Goal: Find contact information: Find contact information

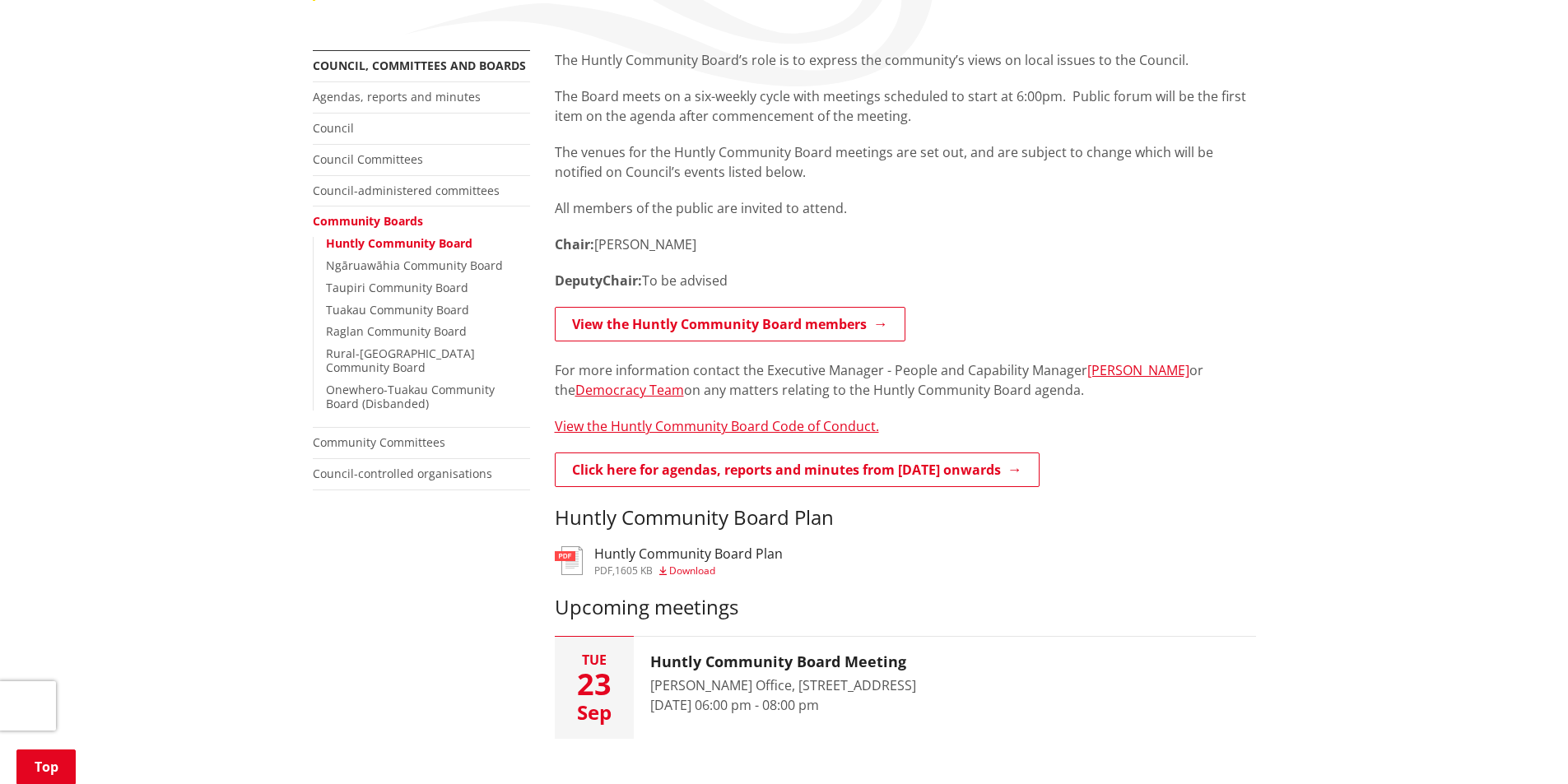
scroll to position [329, 0]
click at [693, 317] on link "View the Huntly Community Board members" at bounding box center [730, 322] width 351 height 34
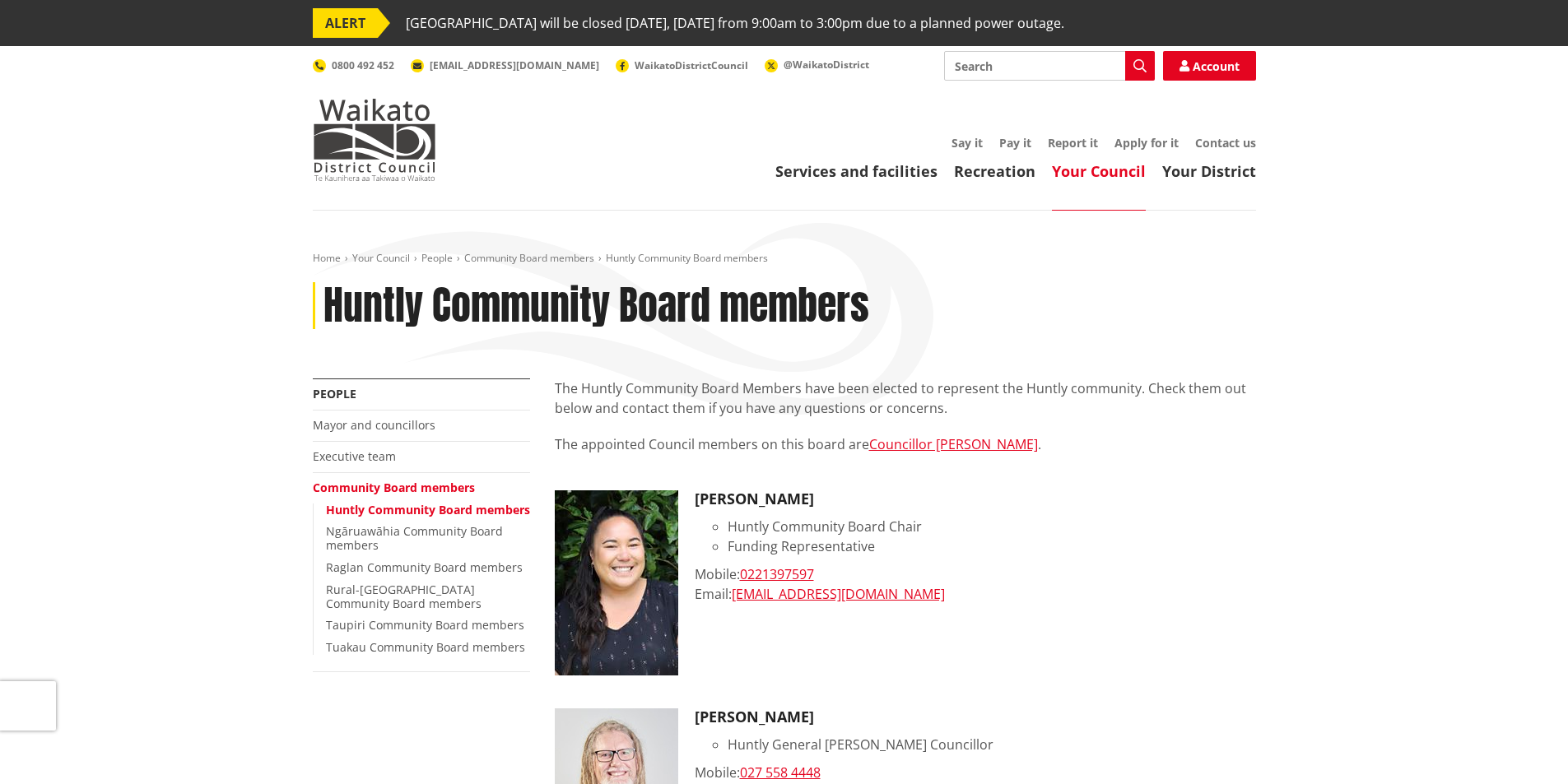
click at [902, 593] on div "Email: eden.wawatai@gmail.com" at bounding box center [975, 594] width 562 height 20
drag, startPoint x: 896, startPoint y: 598, endPoint x: 719, endPoint y: 596, distance: 177.0
click at [719, 596] on div "Email: eden.wawatai@gmail.com" at bounding box center [975, 594] width 562 height 20
copy div "il: eden.wawatai@gmail.com"
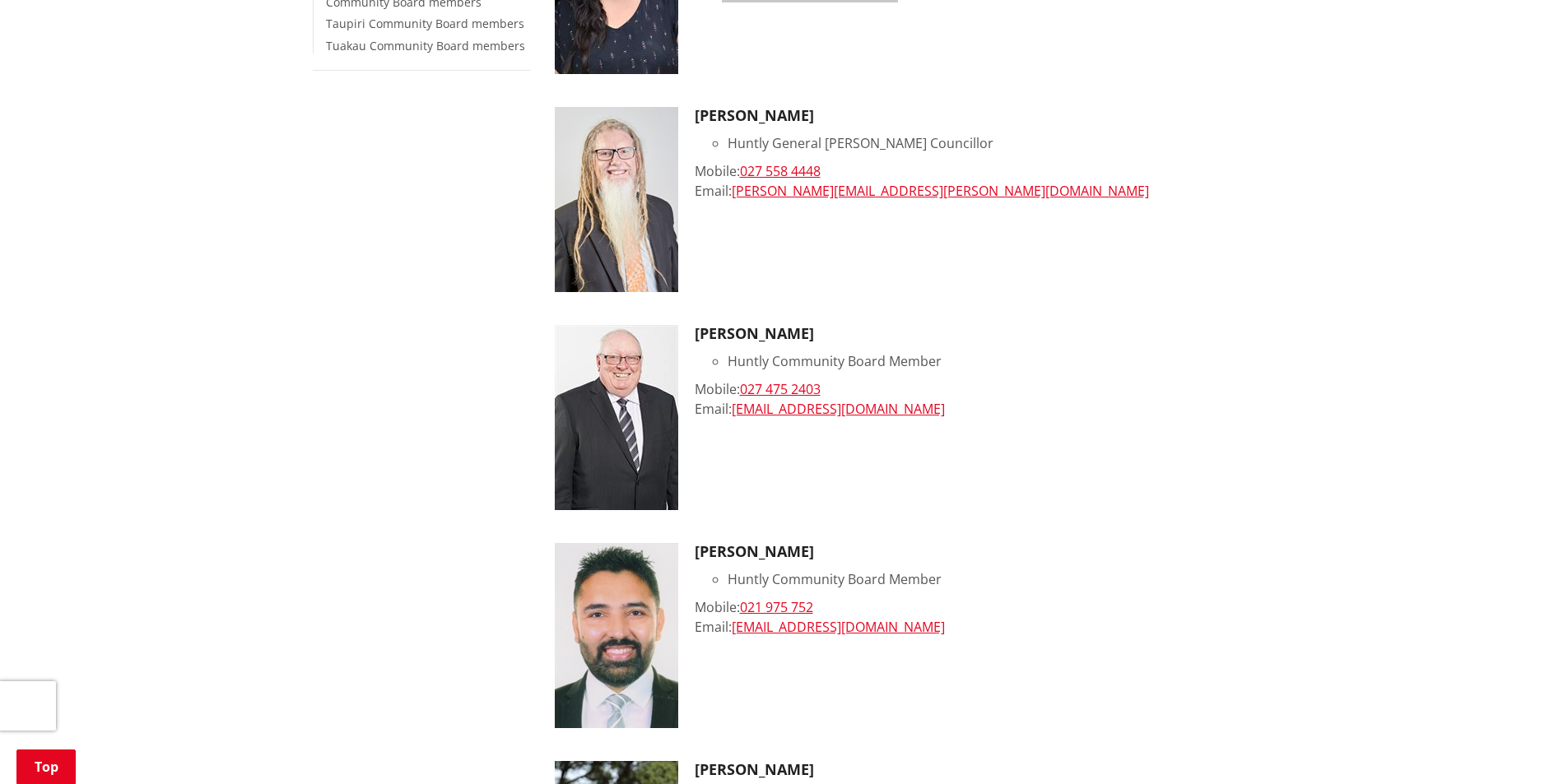
scroll to position [659, 0]
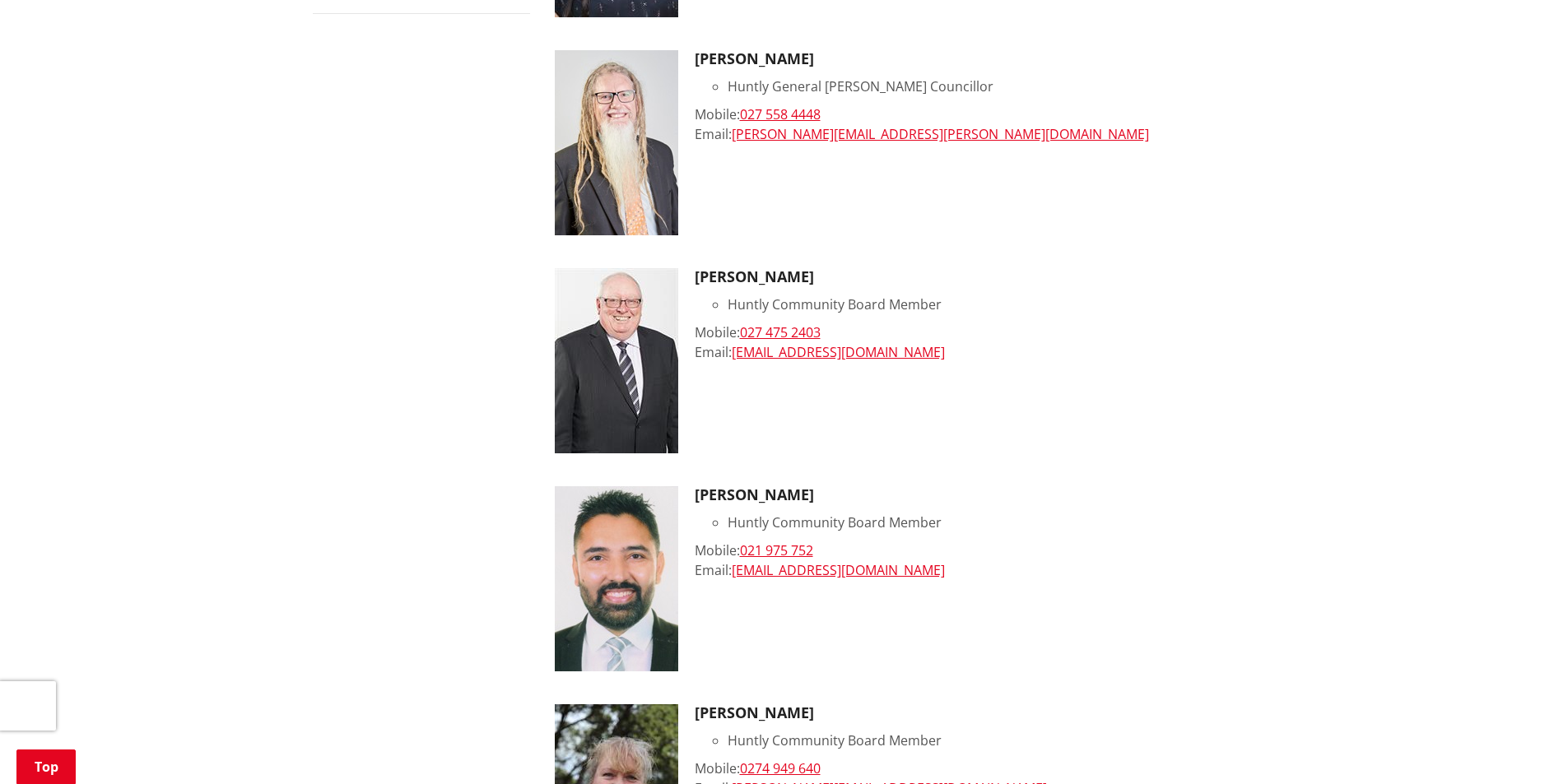
click at [871, 599] on div "Jas Sandhu Huntly Community Board Member Mobile: 021 975 752 Email: jassandhu@x…" at bounding box center [975, 578] width 562 height 185
drag, startPoint x: 878, startPoint y: 571, endPoint x: 735, endPoint y: 572, distance: 143.0
click at [735, 572] on div "Email: jassandhu@xtra.co.nz" at bounding box center [975, 570] width 562 height 20
copy link "jassandhu@xtra.co.nz"
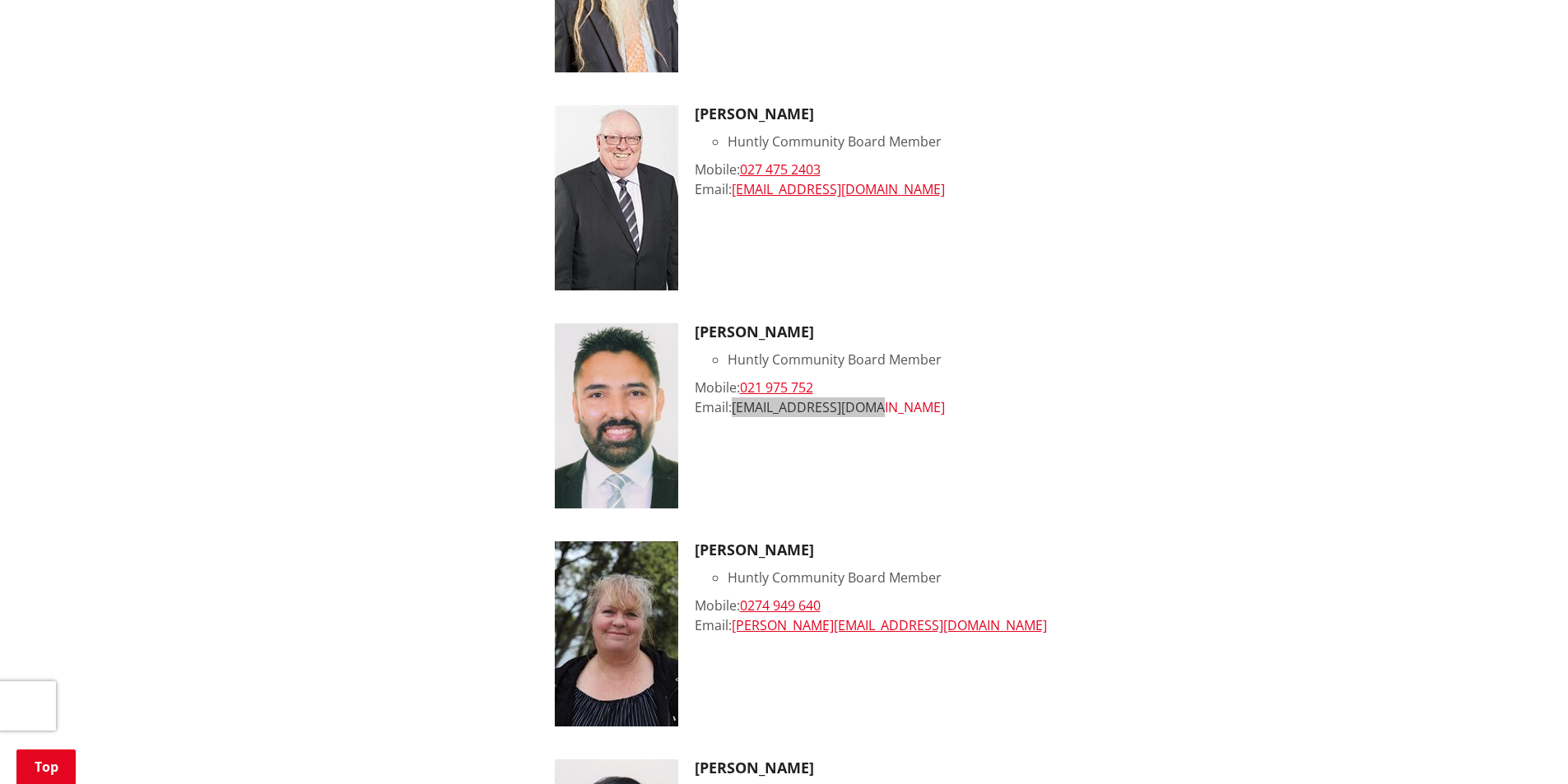
scroll to position [823, 0]
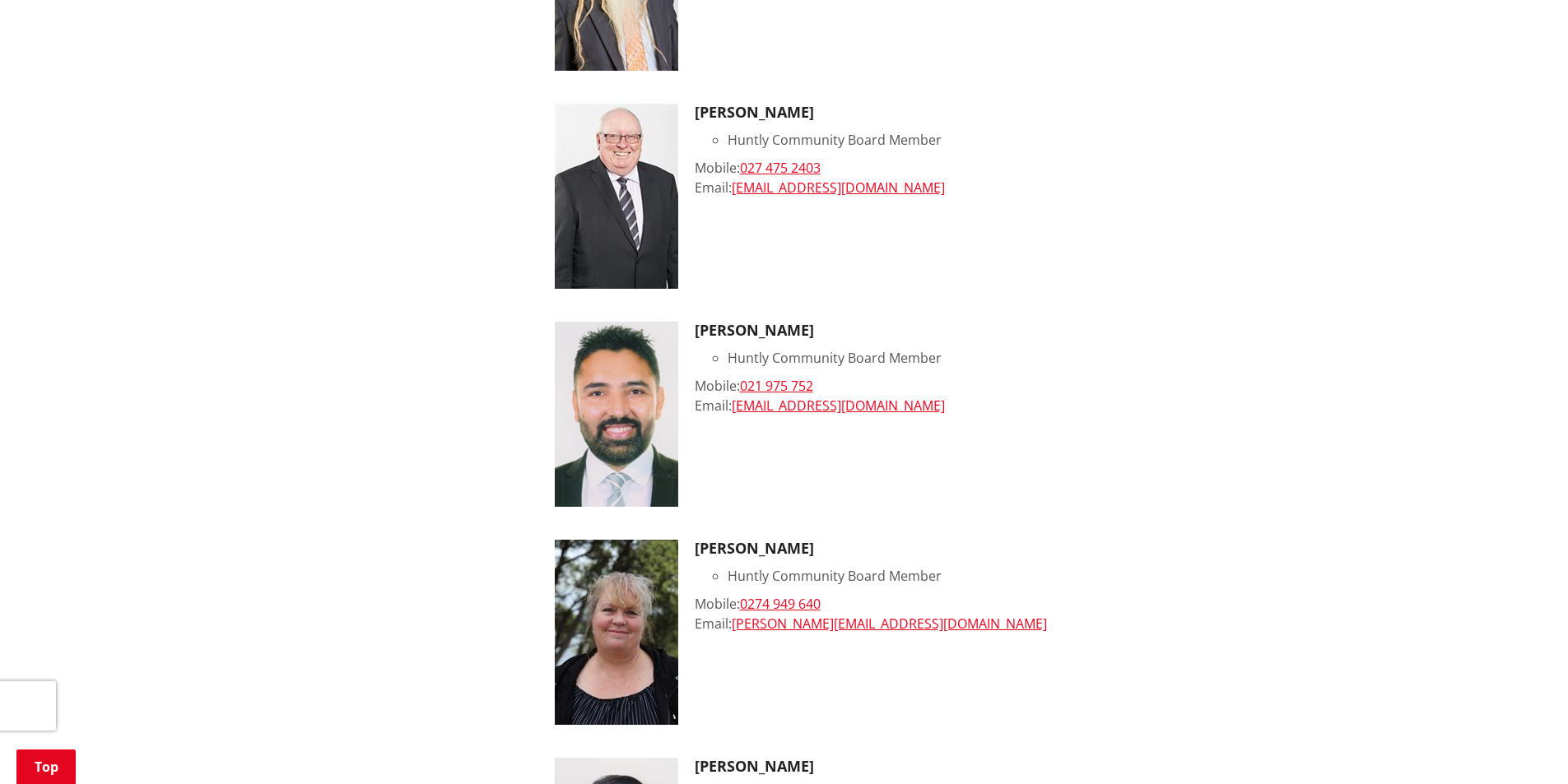
click at [902, 623] on div "Email: Bredenbeck.k@gmail.com" at bounding box center [975, 624] width 562 height 20
click at [893, 622] on link "Bredenbeck.k@gmail.com" at bounding box center [890, 623] width 316 height 18
drag, startPoint x: 897, startPoint y: 621, endPoint x: 733, endPoint y: 622, distance: 164.0
click at [733, 622] on div "Email: Bredenbeck.k@gmail.com" at bounding box center [975, 624] width 562 height 20
copy link "Bredenbeck.k@gmail.com"
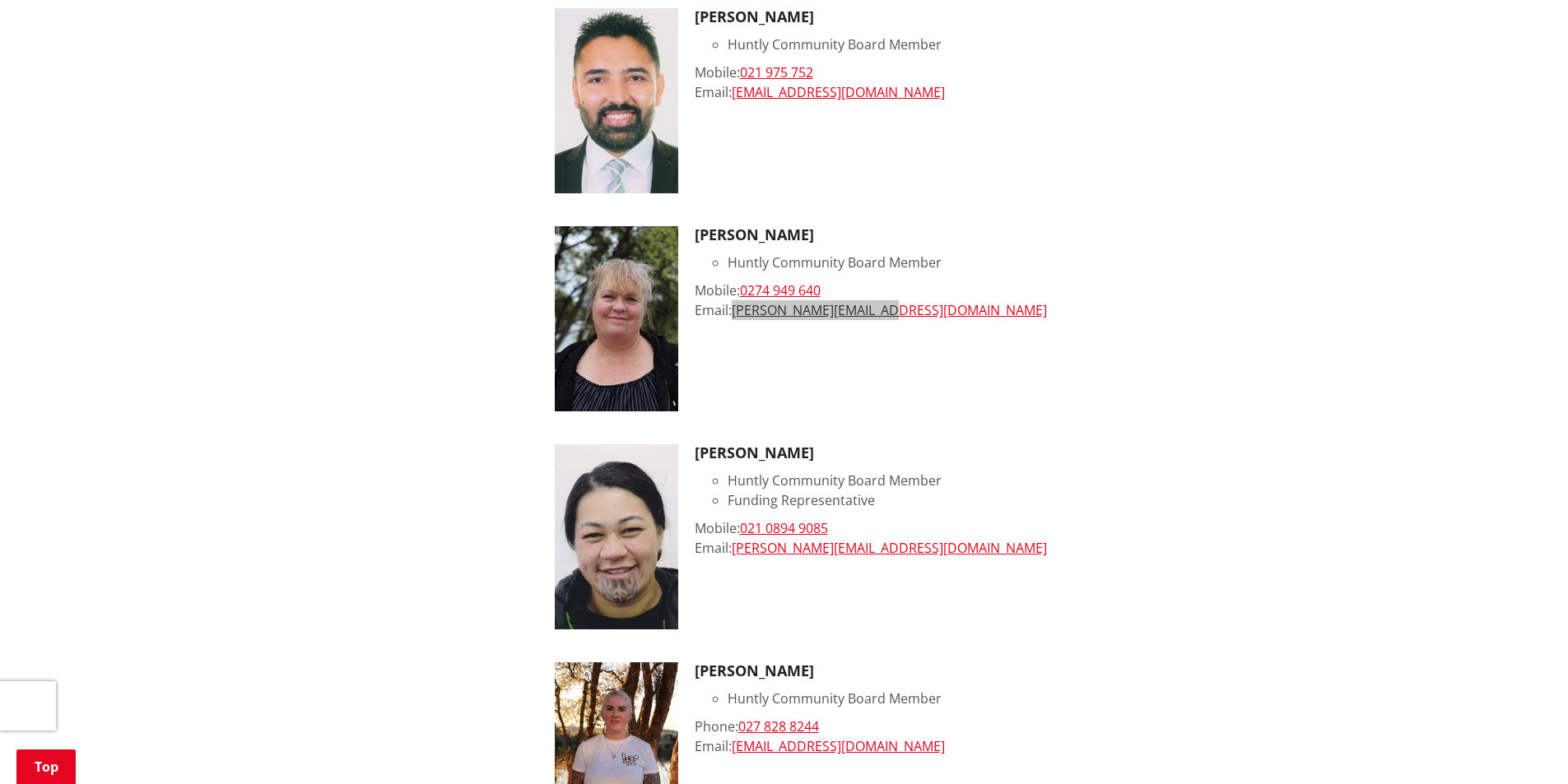
scroll to position [1152, 0]
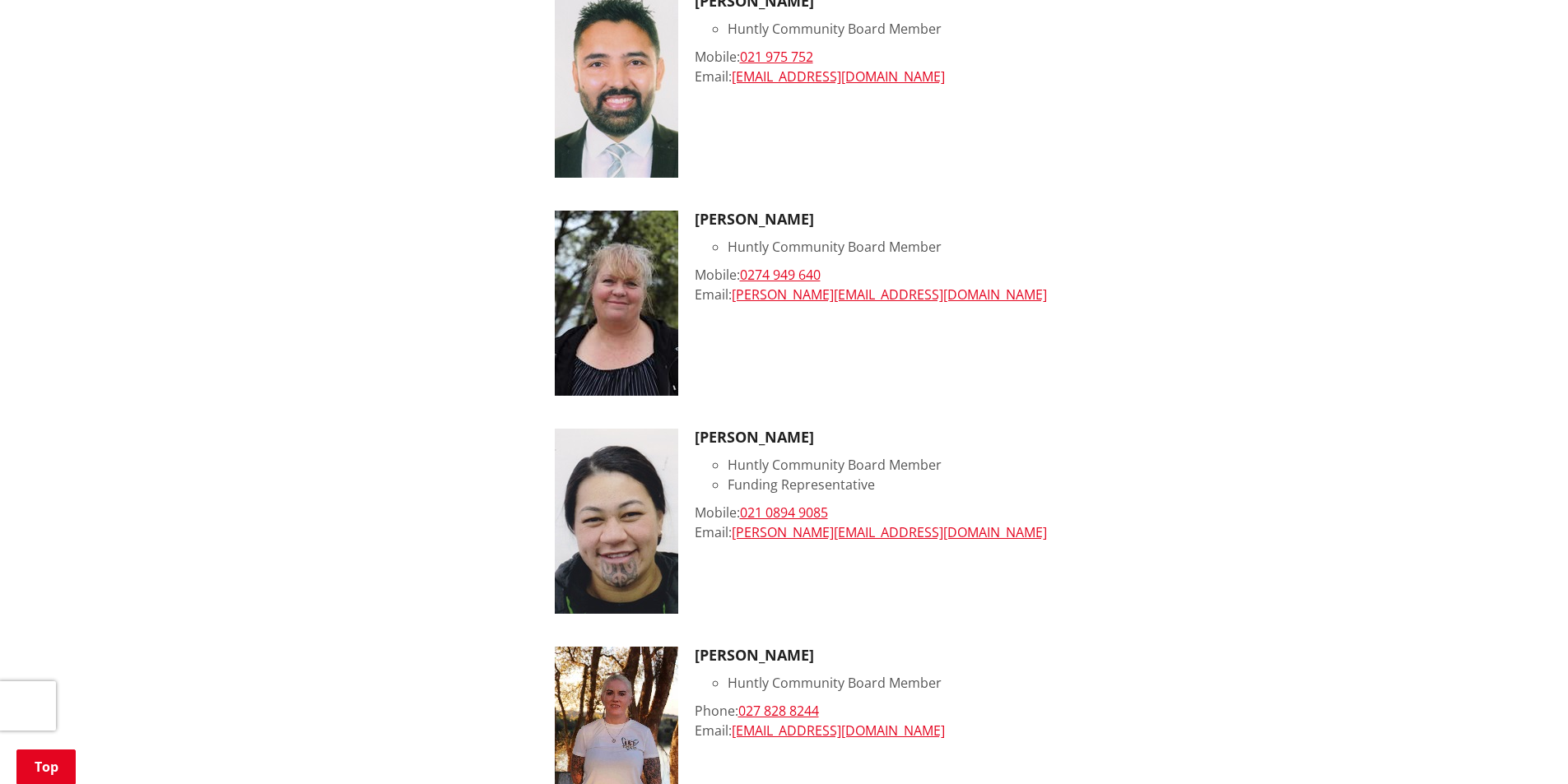
click at [943, 534] on div "Email: Sheryl.Matenga@irakoopuu.com" at bounding box center [975, 532] width 562 height 20
drag, startPoint x: 938, startPoint y: 533, endPoint x: 735, endPoint y: 533, distance: 203.0
click at [735, 533] on div "Email: Sheryl.Matenga@irakoopuu.com" at bounding box center [975, 532] width 562 height 20
copy link "Sheryl.Matenga@irakoopuu.com"
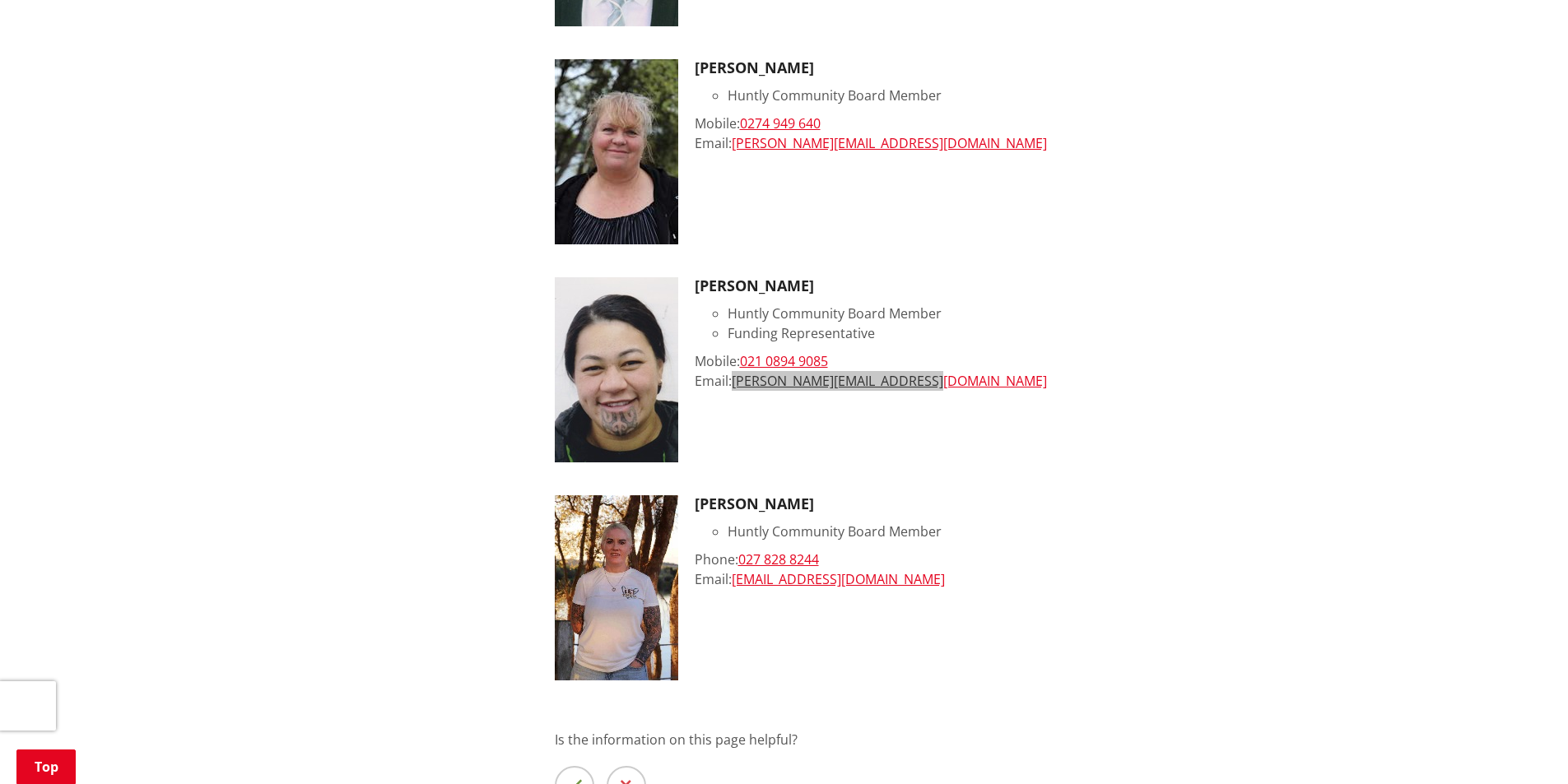
scroll to position [1317, 0]
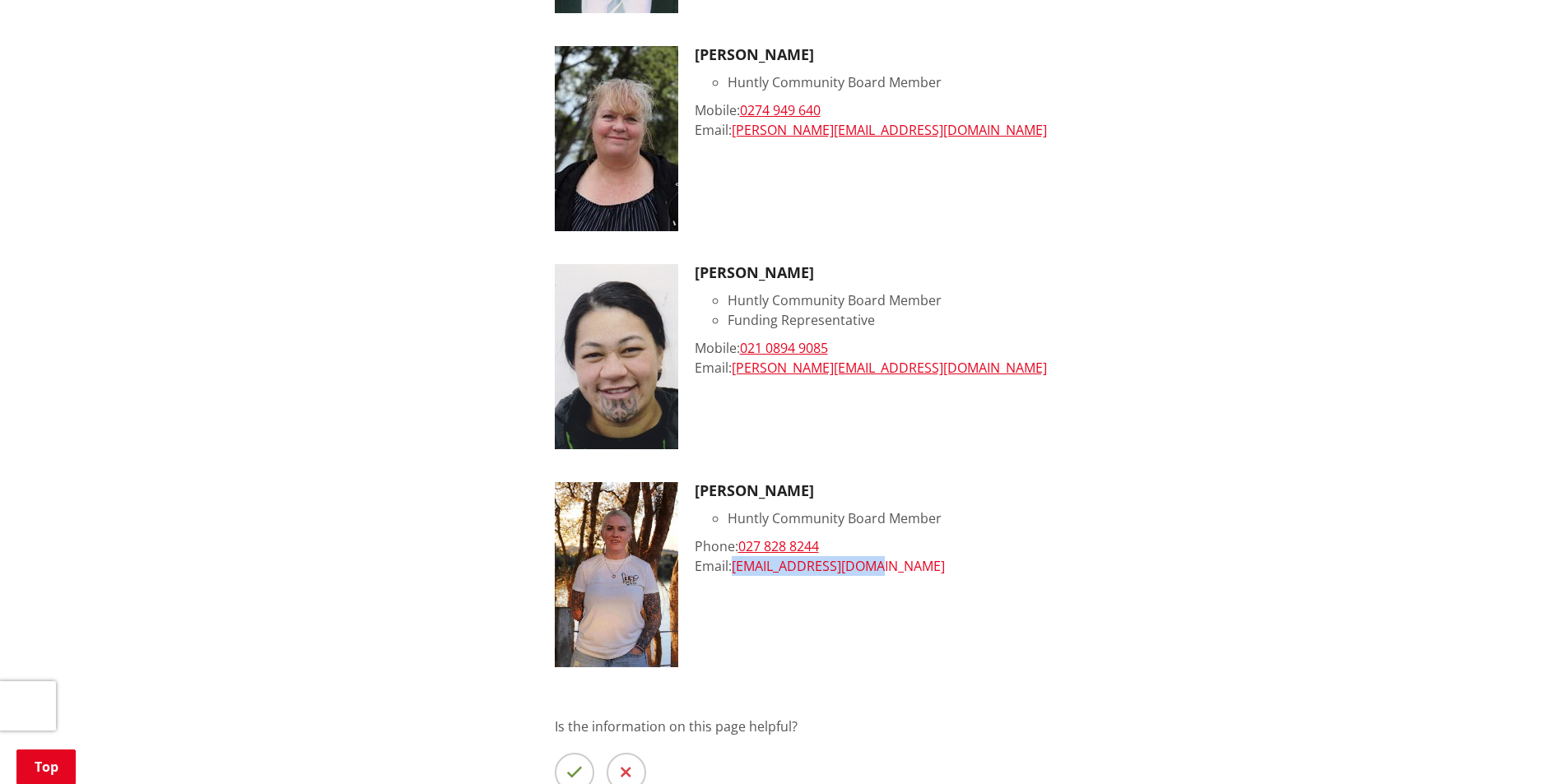
drag, startPoint x: 886, startPoint y: 572, endPoint x: 738, endPoint y: 569, distance: 148.0
click at [738, 569] on div "Email: Matrac79@yahoo.co.nz" at bounding box center [975, 566] width 562 height 20
copy link "Matrac79@yahoo.co.nz"
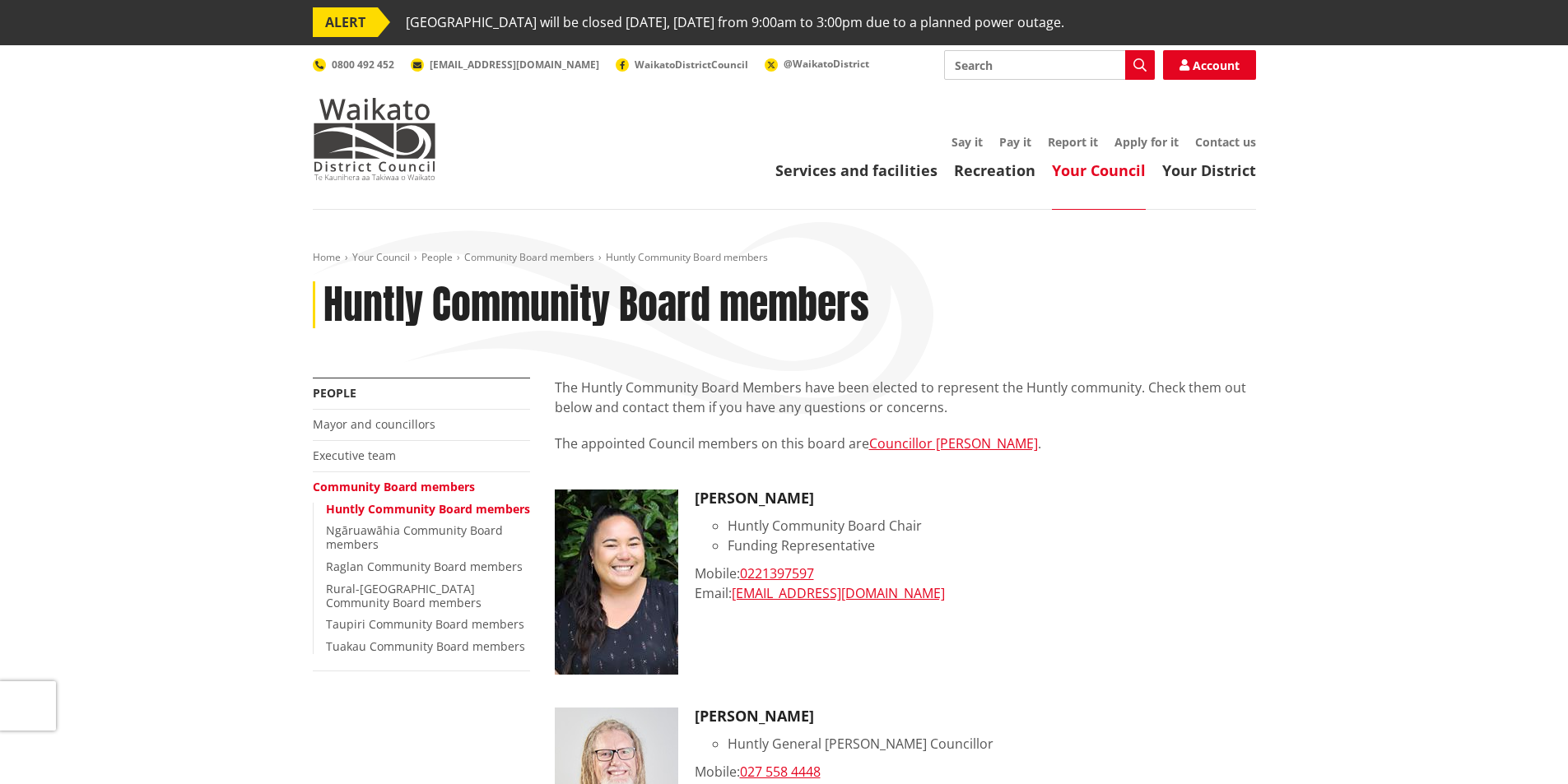
scroll to position [0, 0]
click at [393, 417] on link "Mayor and councillors" at bounding box center [373, 425] width 122 height 16
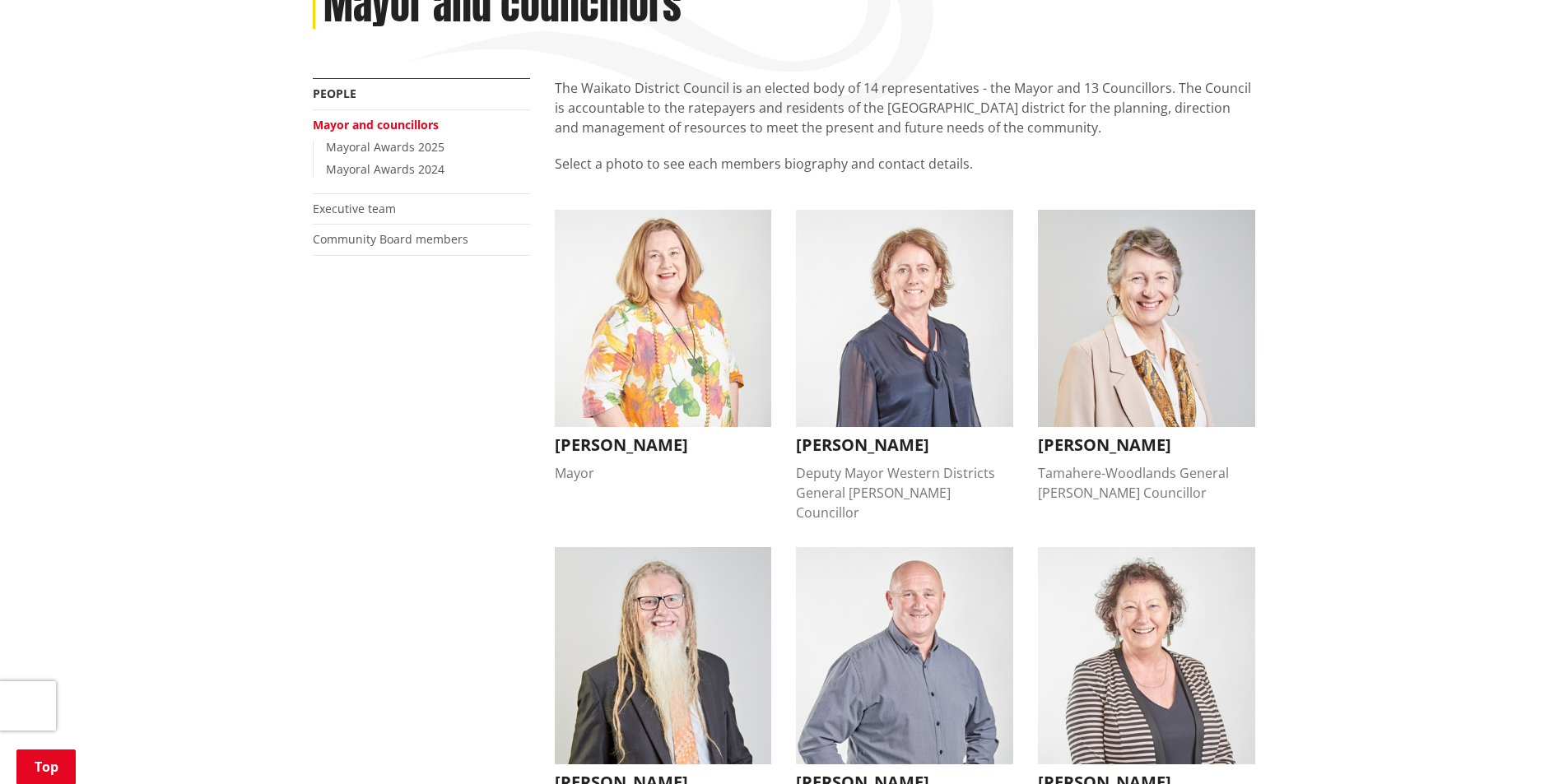
scroll to position [329, 0]
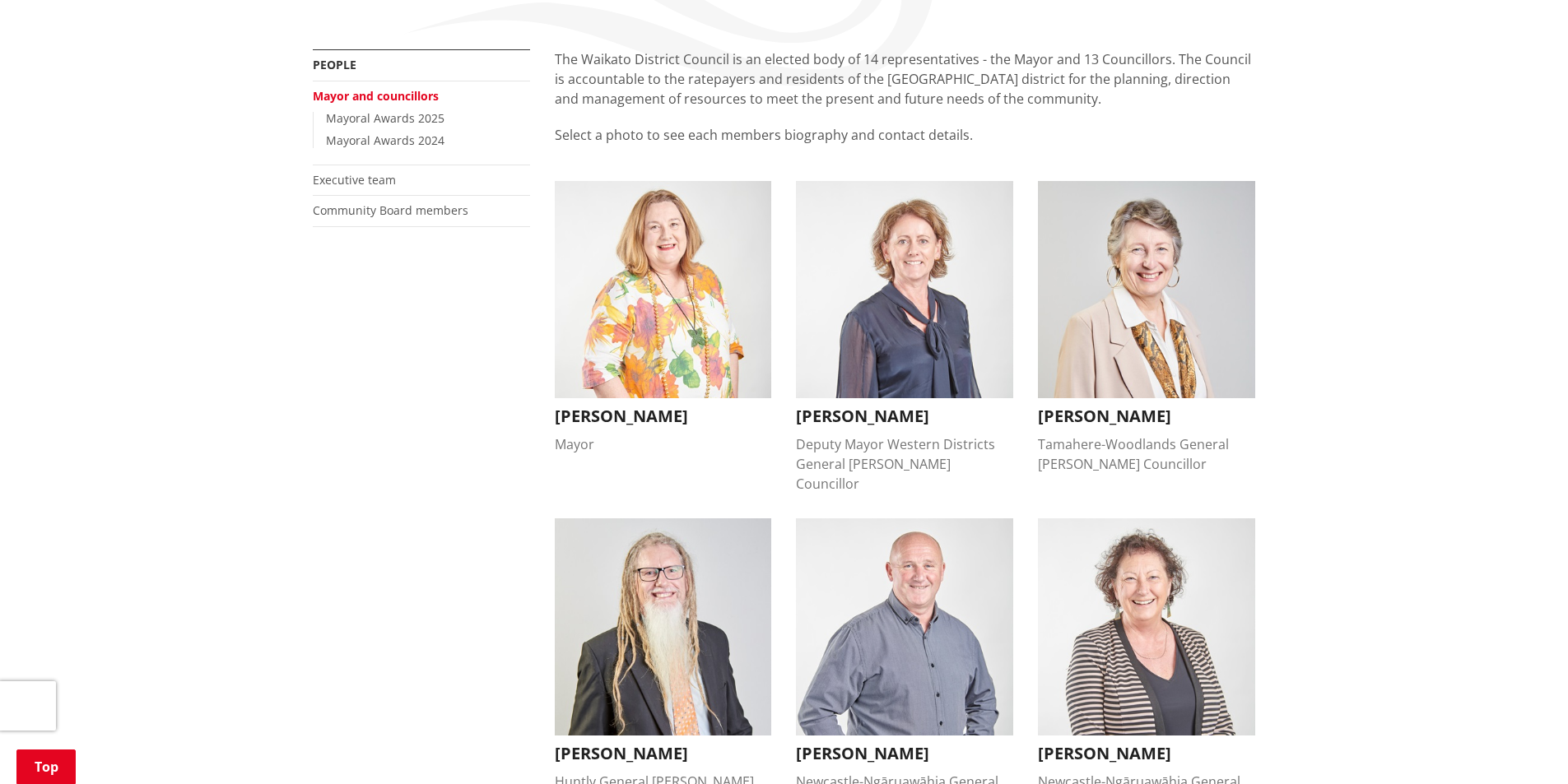
click at [836, 419] on h3 "[PERSON_NAME]" at bounding box center [905, 416] width 218 height 20
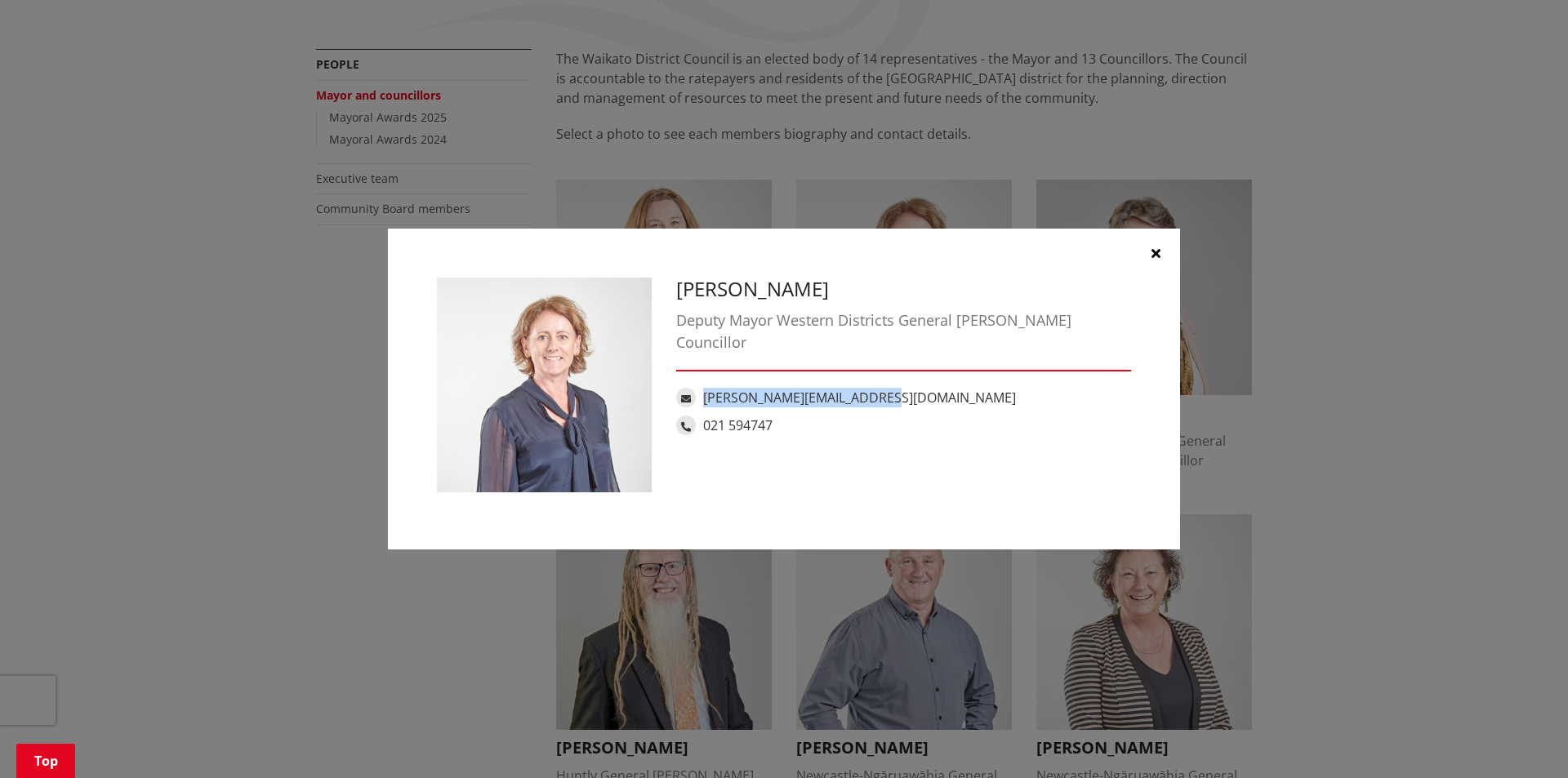
drag, startPoint x: 879, startPoint y: 374, endPoint x: 704, endPoint y: 374, distance: 175.0
click at [704, 388] on div "[PERSON_NAME][EMAIL_ADDRESS][DOMAIN_NAME]" at bounding box center [904, 398] width 455 height 19
click at [1158, 248] on icon "button" at bounding box center [1156, 253] width 9 height 13
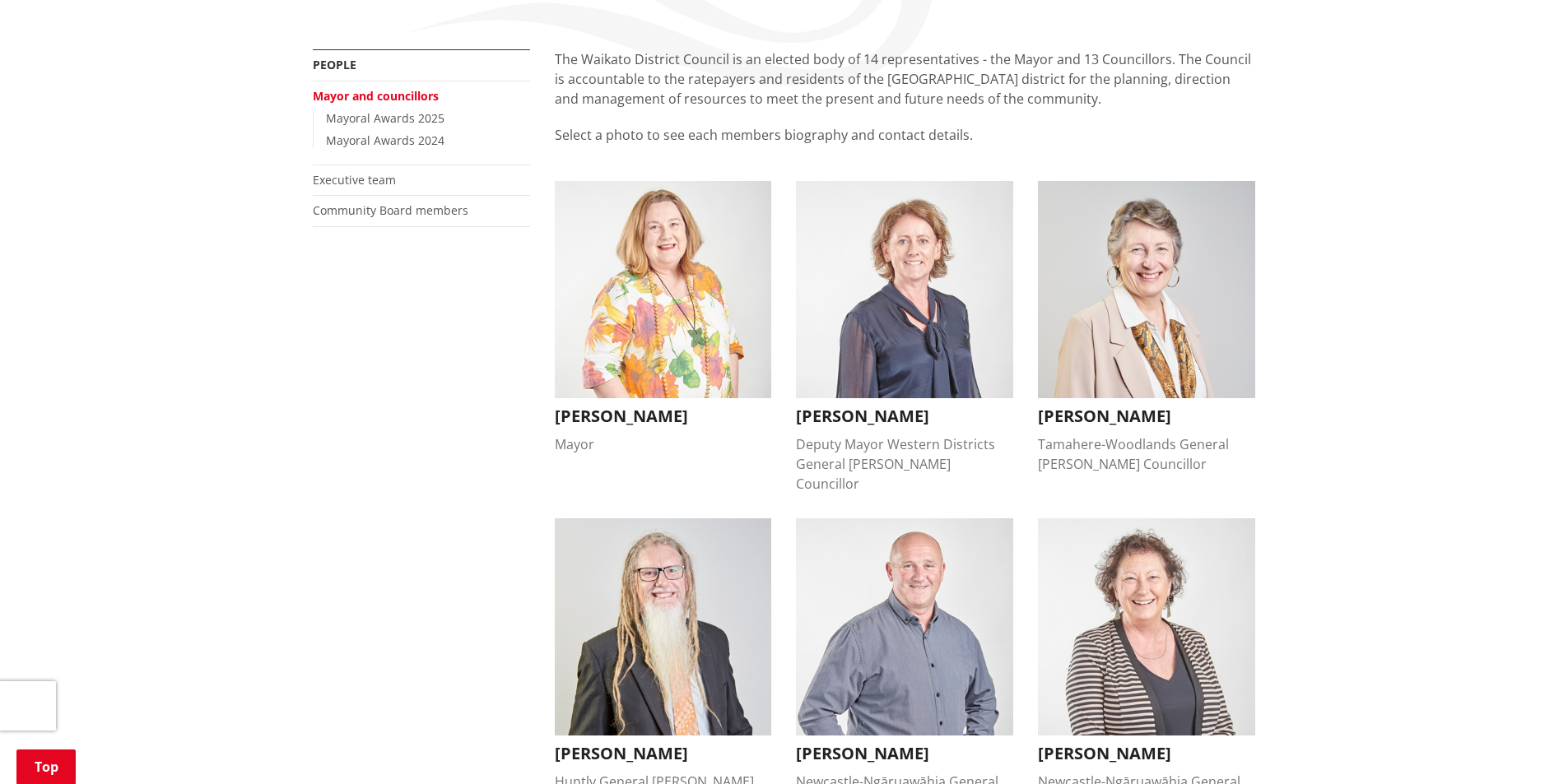
click at [1107, 408] on h3 "[PERSON_NAME]" at bounding box center [1147, 416] width 218 height 20
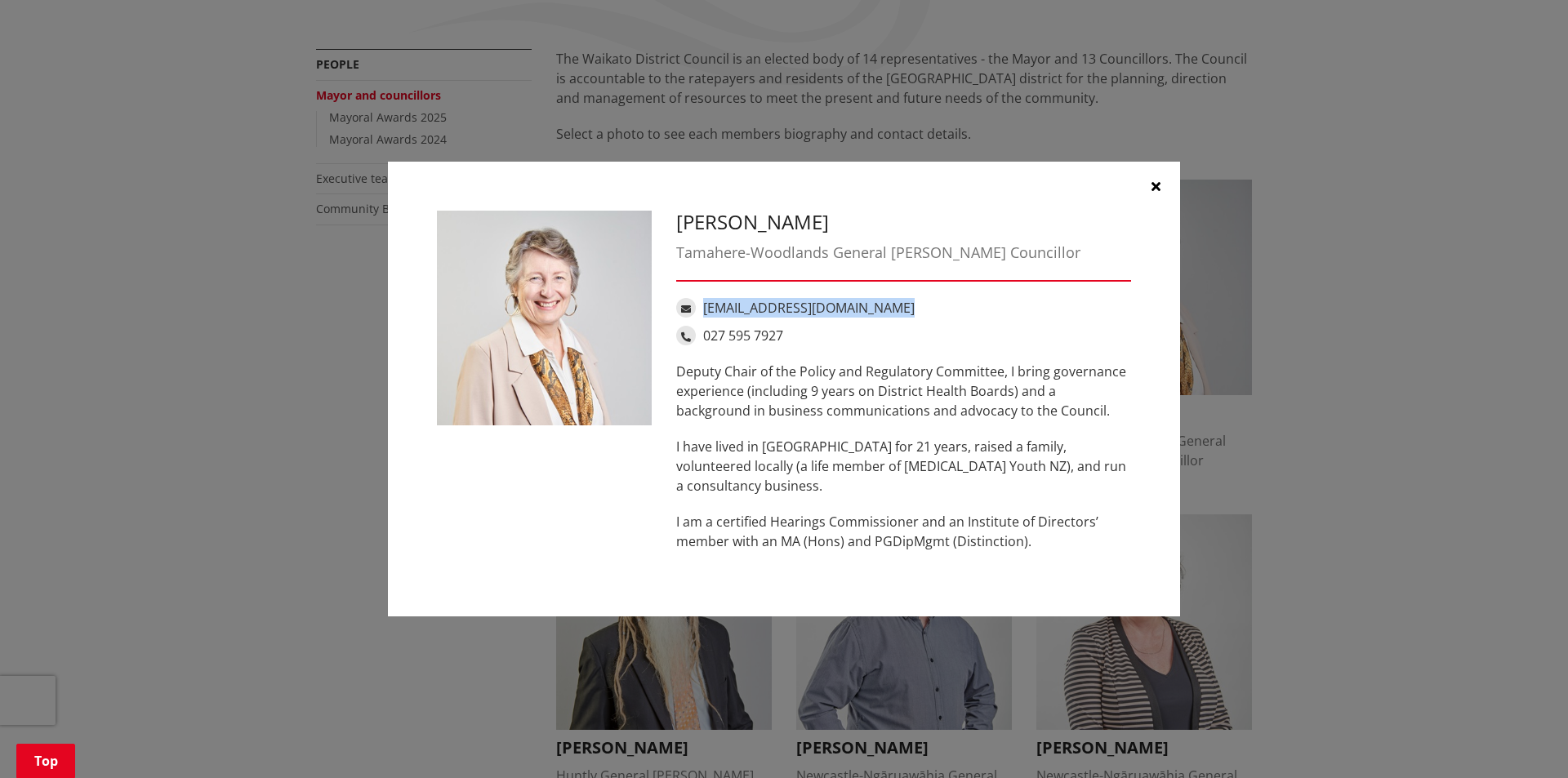
drag, startPoint x: 889, startPoint y: 305, endPoint x: 705, endPoint y: 302, distance: 184.0
click at [705, 302] on div "[EMAIL_ADDRESS][DOMAIN_NAME]" at bounding box center [904, 308] width 455 height 19
copy link "[EMAIL_ADDRESS][DOMAIN_NAME]"
click at [1145, 187] on button "button" at bounding box center [1156, 186] width 49 height 49
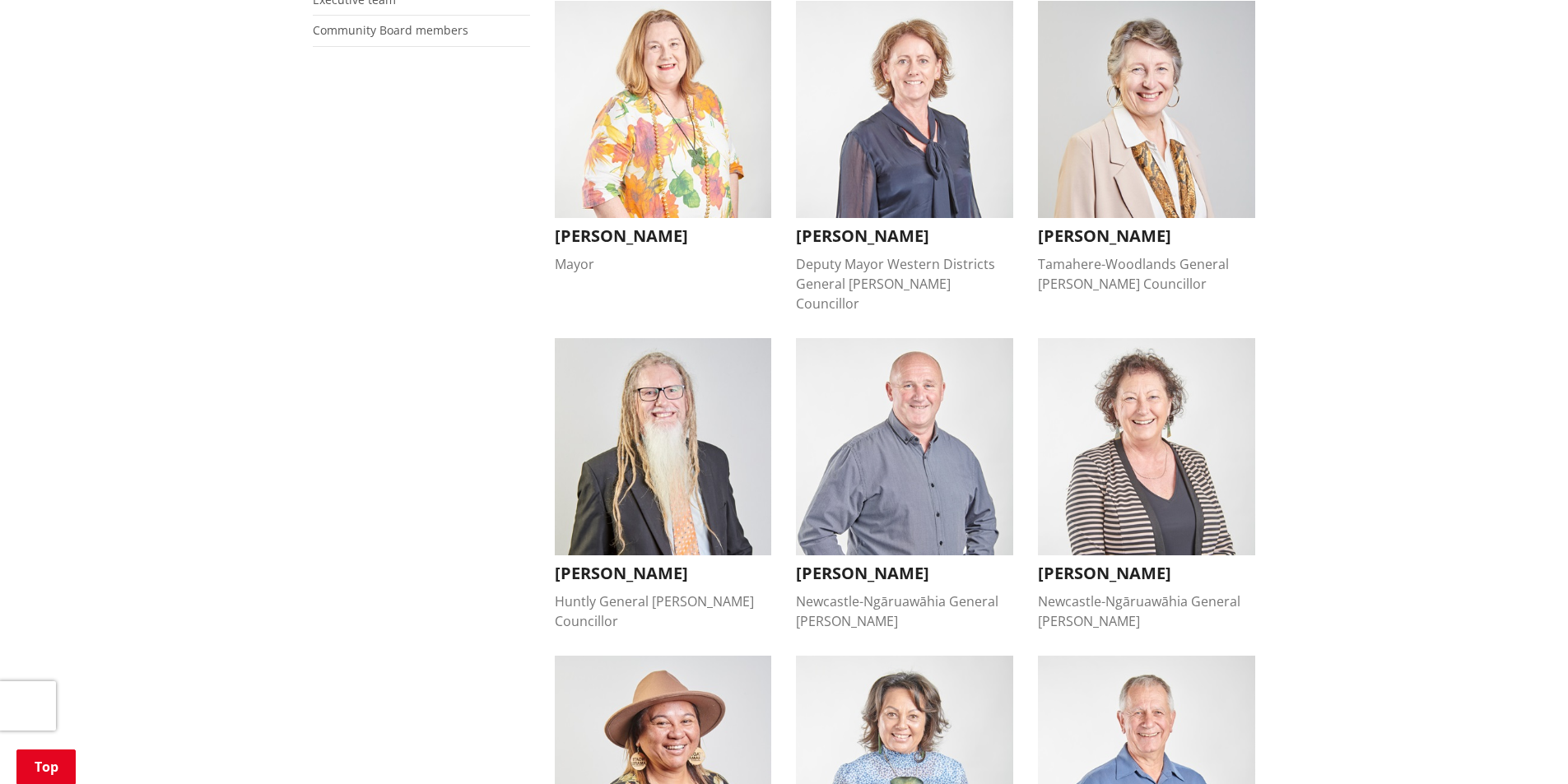
scroll to position [576, 0]
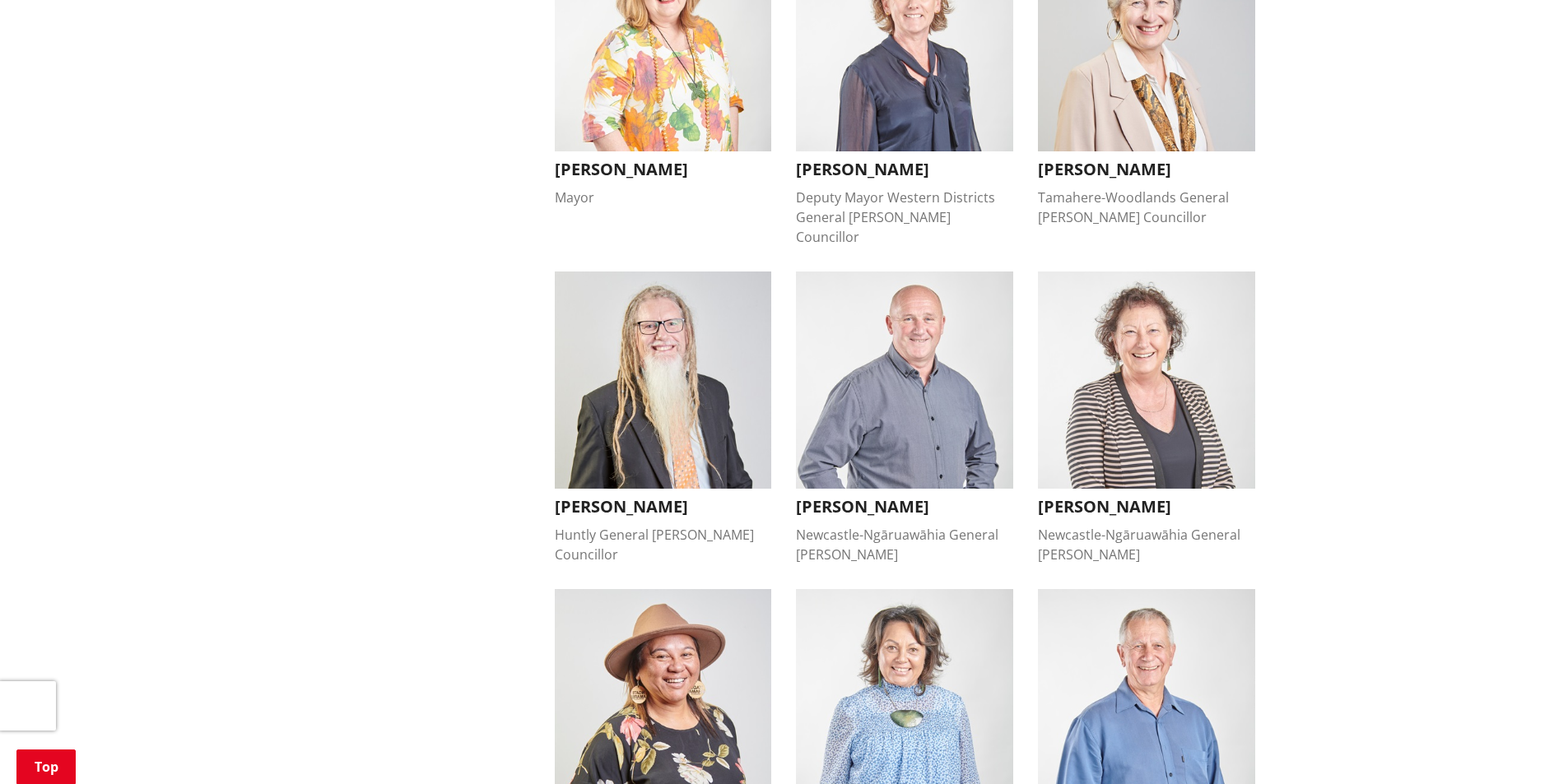
click at [1101, 497] on h3 "[PERSON_NAME]" at bounding box center [1147, 507] width 218 height 20
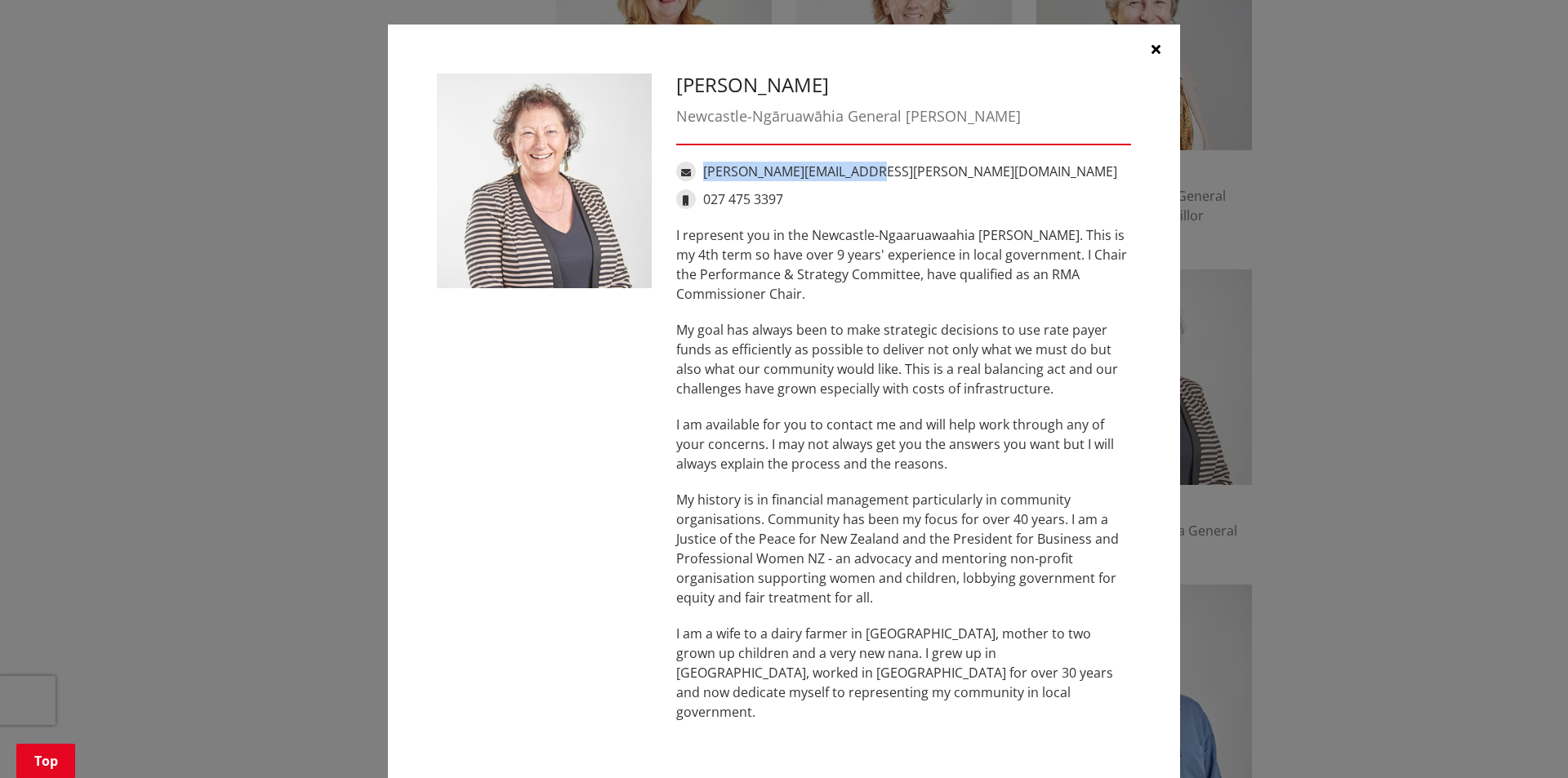
drag, startPoint x: 865, startPoint y: 171, endPoint x: 697, endPoint y: 158, distance: 168.5
click at [697, 158] on div "[PERSON_NAME] Newcastle-Ngāruawāhia General Ward [EMAIL_ADDRESS][PERSON_NAME][D…" at bounding box center [904, 407] width 480 height 665
copy link "[PERSON_NAME][EMAIL_ADDRESS][PERSON_NAME][DOMAIN_NAME]"
click at [1152, 43] on icon "button" at bounding box center [1156, 49] width 9 height 13
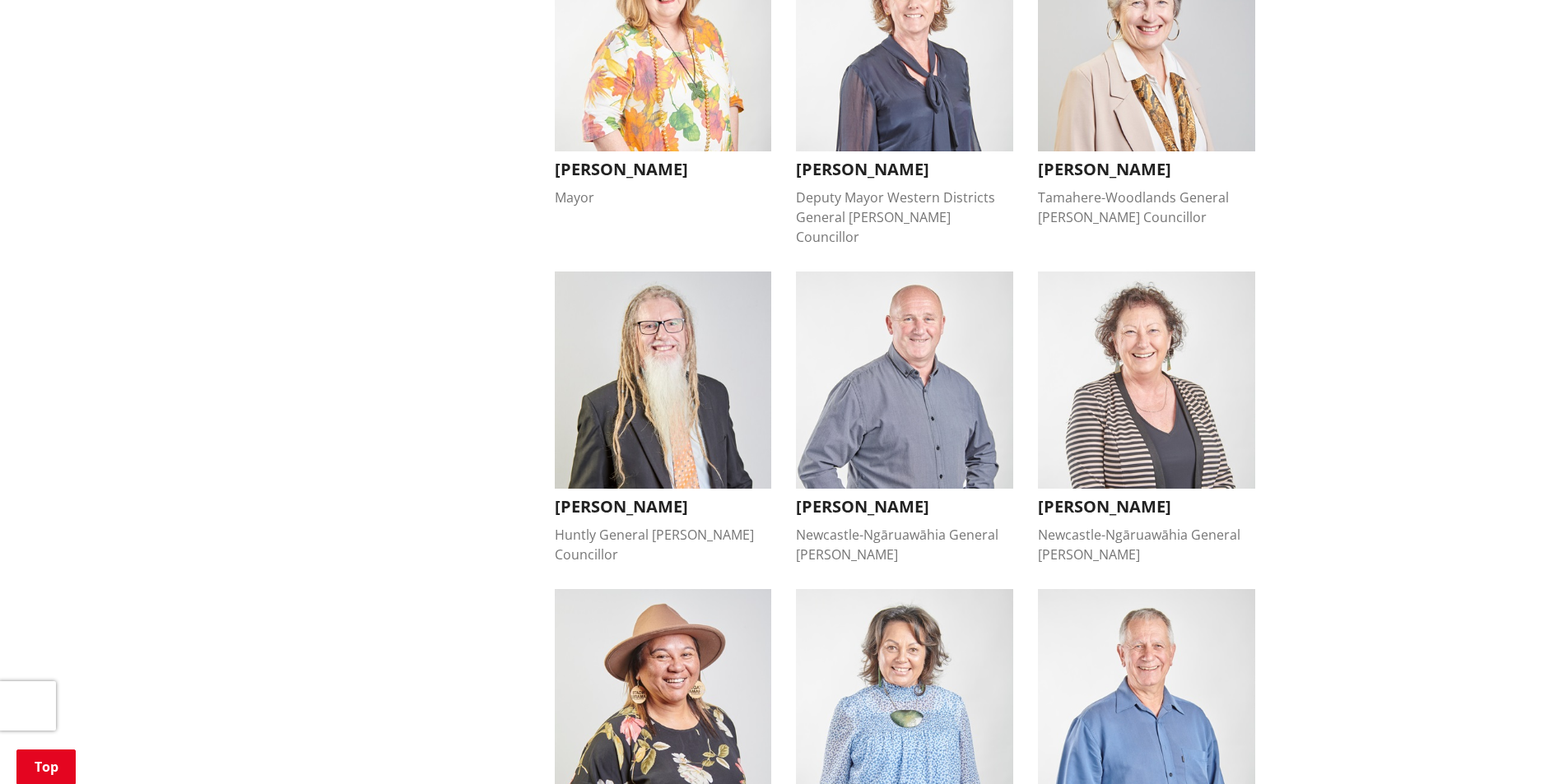
click at [944, 497] on h3 "[PERSON_NAME]" at bounding box center [905, 507] width 218 height 20
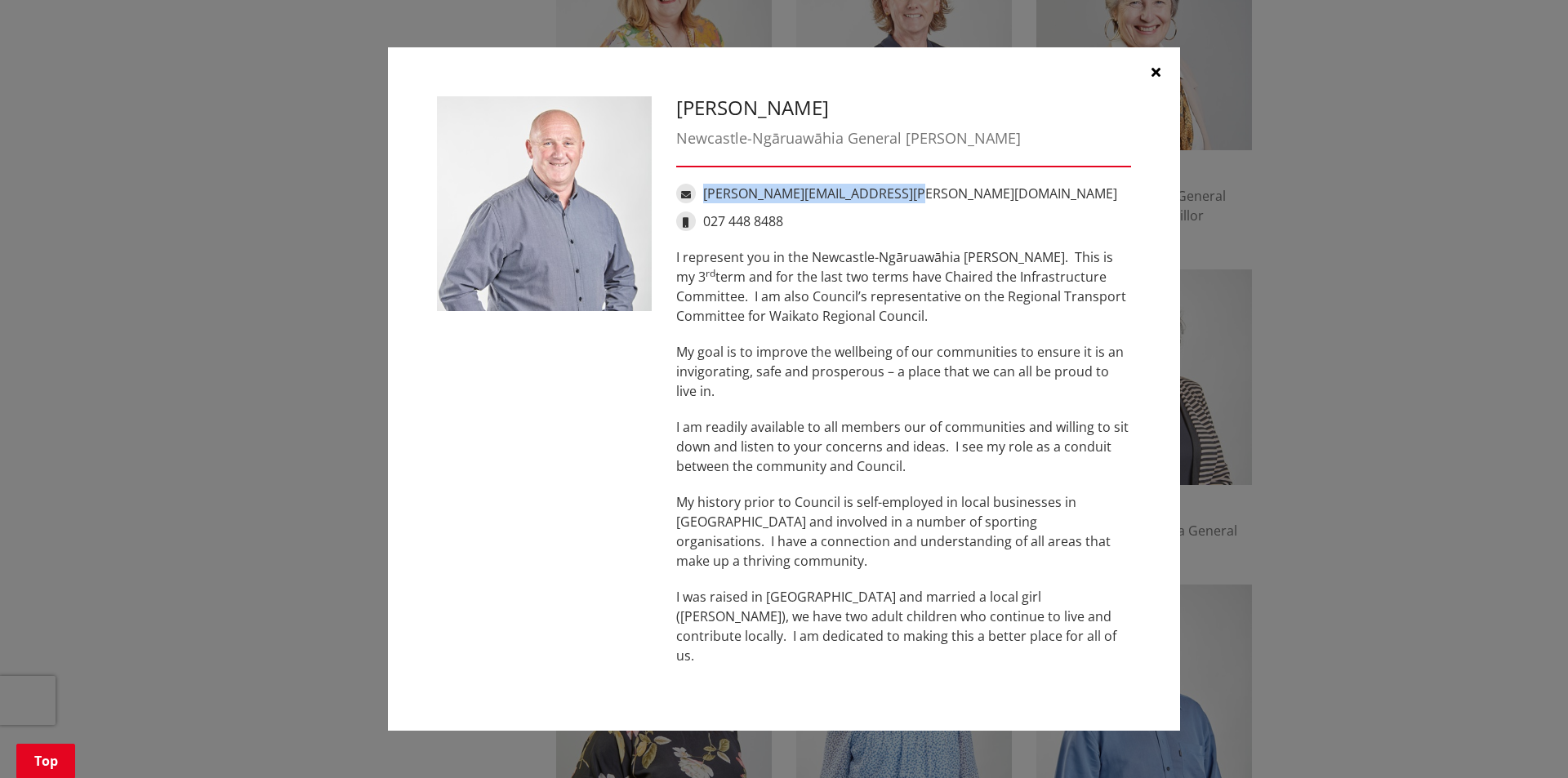
drag, startPoint x: 906, startPoint y: 201, endPoint x: 704, endPoint y: 201, distance: 202.0
click at [704, 201] on div "[PERSON_NAME][EMAIL_ADDRESS][PERSON_NAME][DOMAIN_NAME]" at bounding box center [904, 194] width 455 height 19
copy link "[PERSON_NAME][EMAIL_ADDRESS][PERSON_NAME][DOMAIN_NAME]"
click at [1158, 79] on icon "button" at bounding box center [1156, 71] width 9 height 13
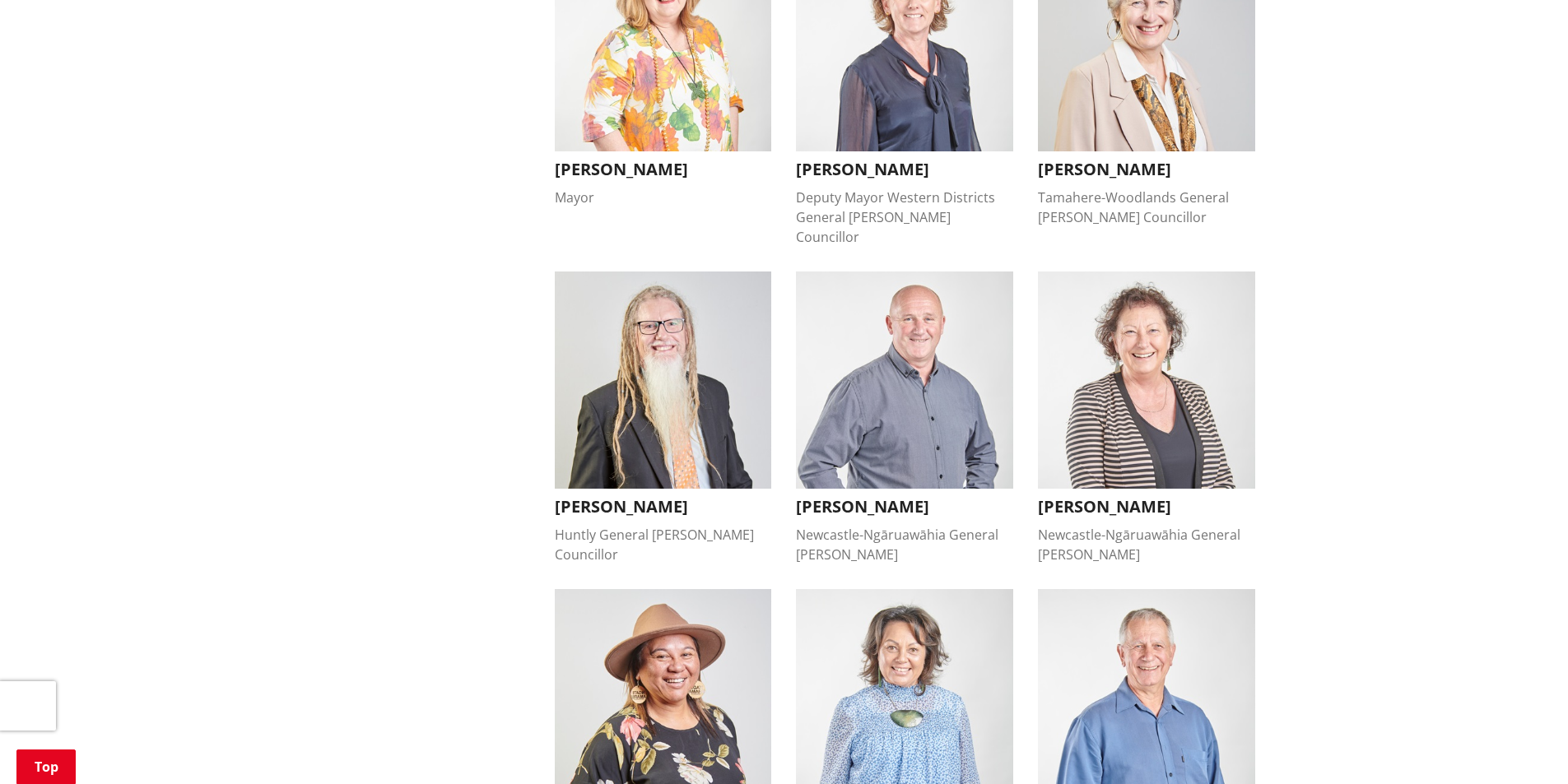
scroll to position [823, 0]
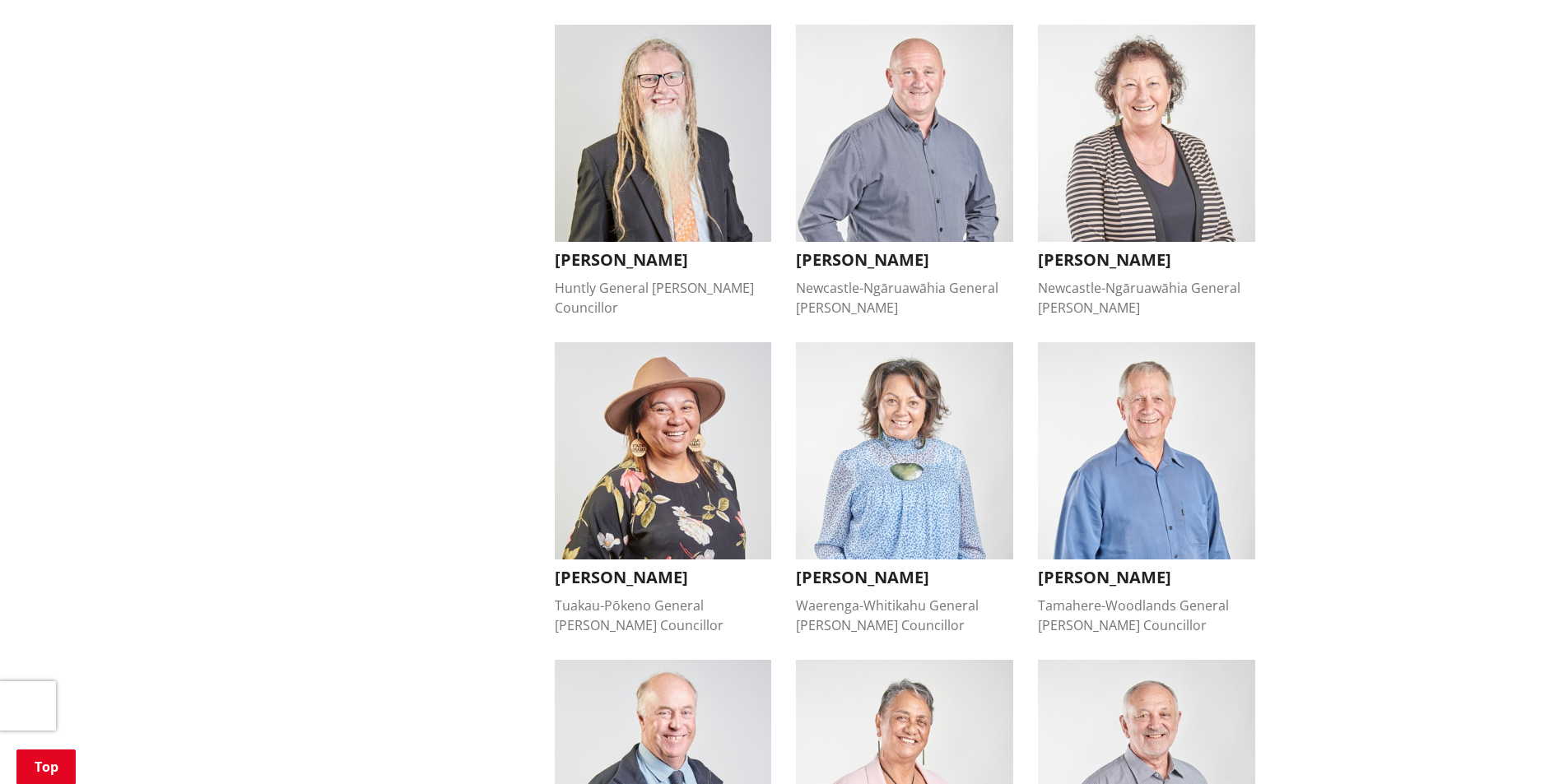
click at [573, 567] on h3 "[PERSON_NAME]" at bounding box center [663, 577] width 218 height 20
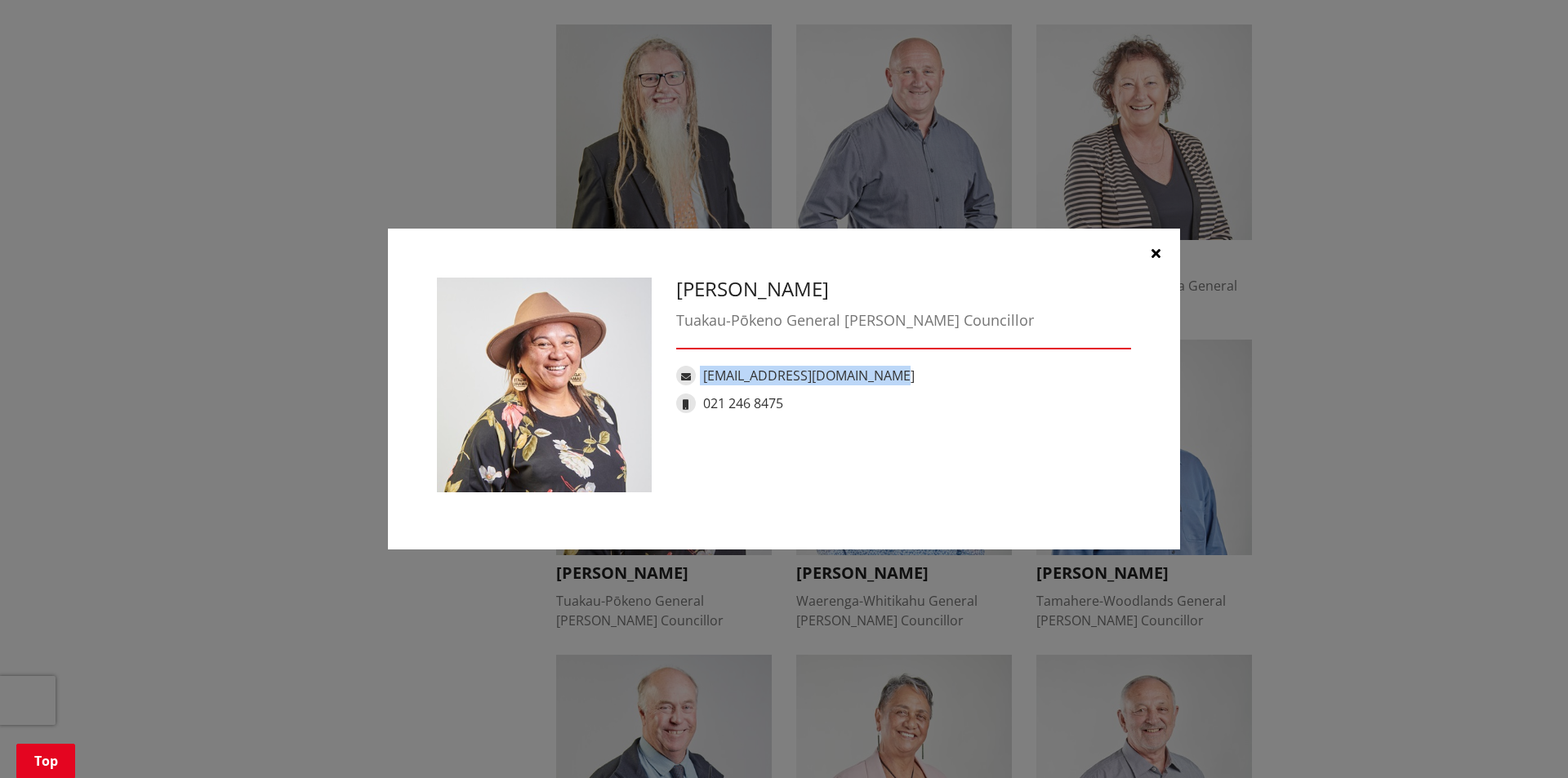
drag, startPoint x: 895, startPoint y: 376, endPoint x: 696, endPoint y: 367, distance: 199.2
click at [696, 367] on div "[EMAIL_ADDRESS][DOMAIN_NAME]" at bounding box center [904, 375] width 455 height 19
copy div "[EMAIL_ADDRESS][DOMAIN_NAME]"
click at [1160, 250] on button "button" at bounding box center [1156, 253] width 49 height 49
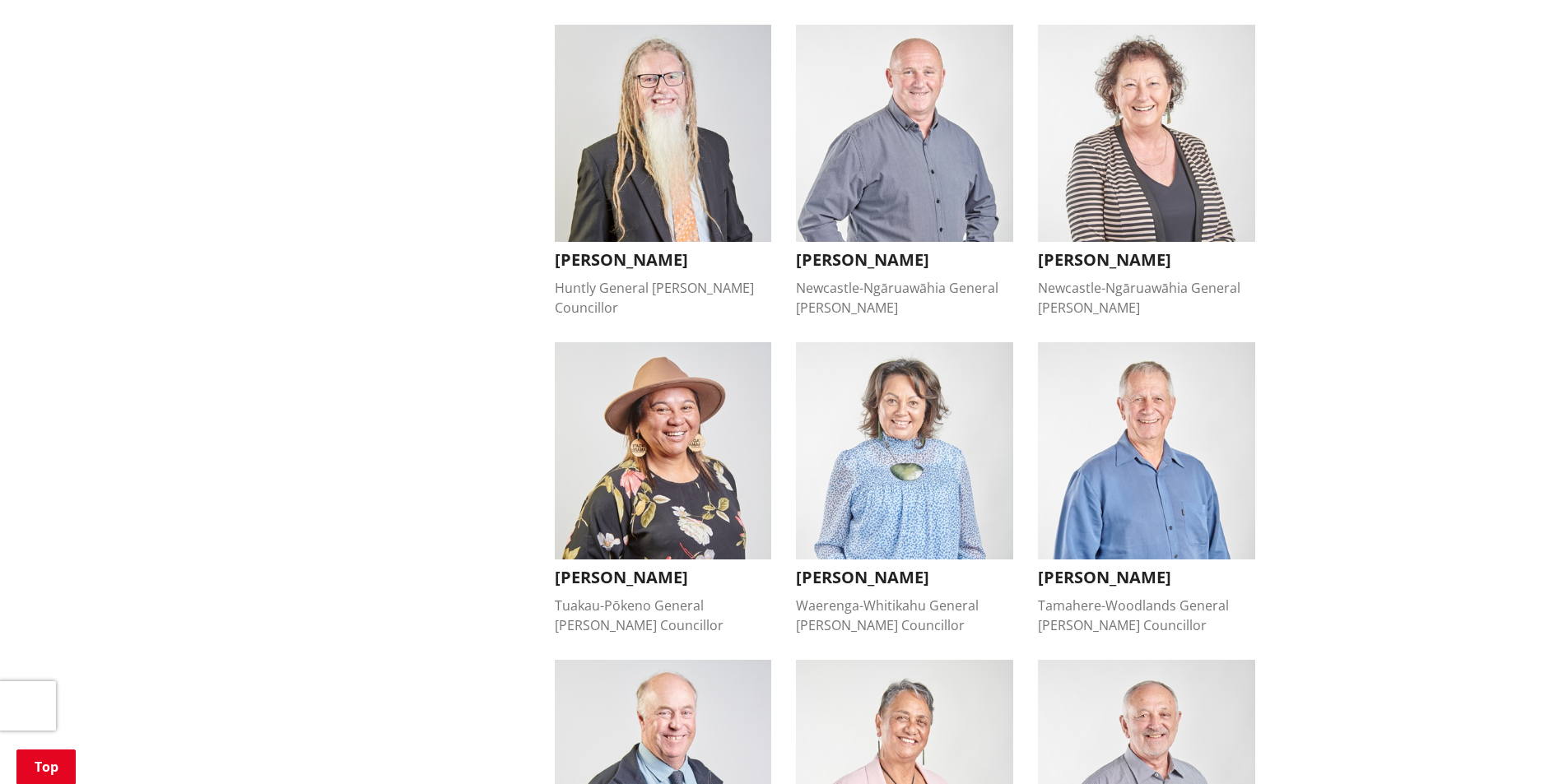
click at [922, 567] on h3 "[PERSON_NAME]" at bounding box center [905, 577] width 218 height 20
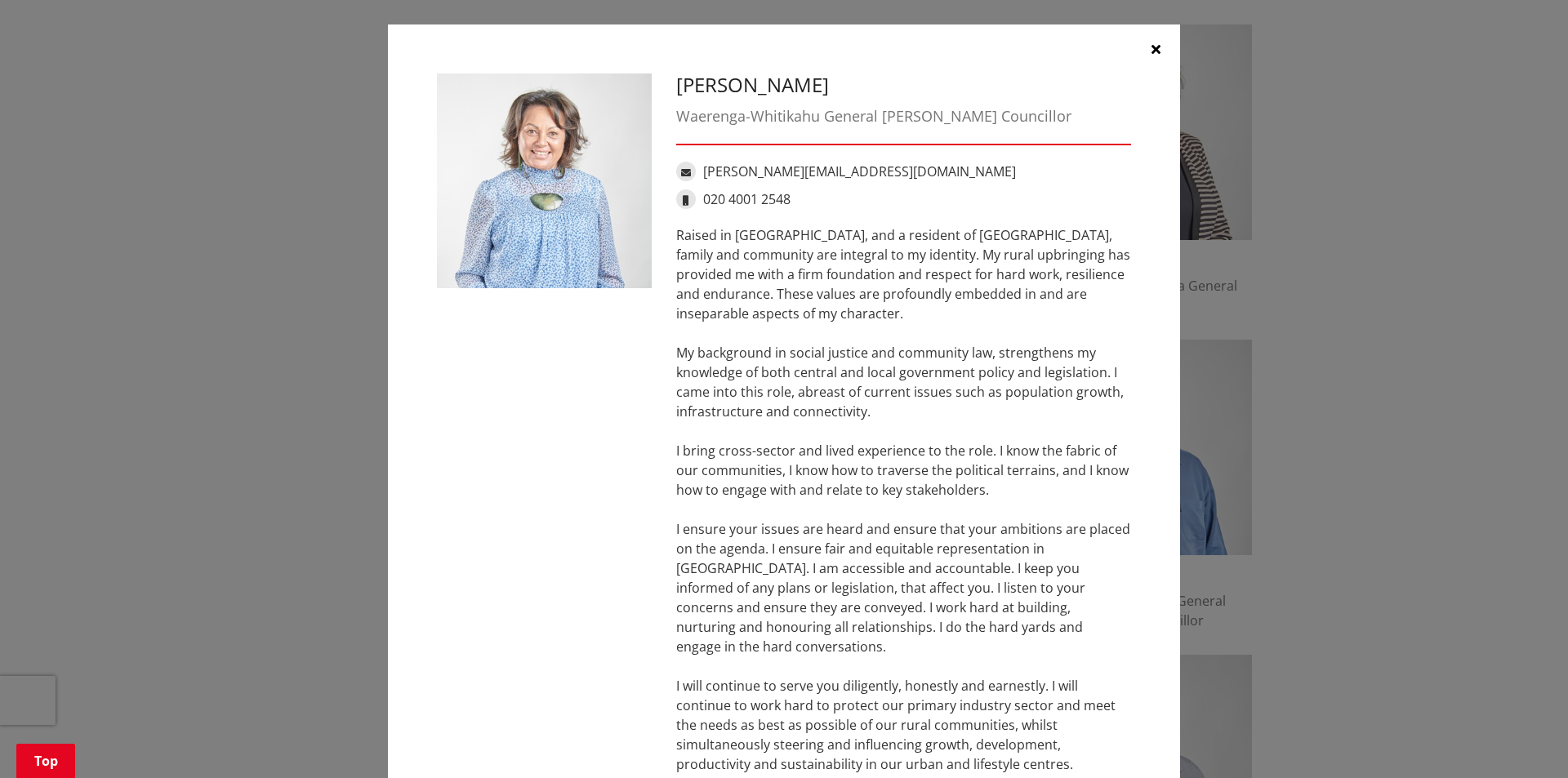
click at [899, 174] on div "[PERSON_NAME][EMAIL_ADDRESS][DOMAIN_NAME]" at bounding box center [904, 171] width 455 height 19
drag, startPoint x: 902, startPoint y: 167, endPoint x: 699, endPoint y: 165, distance: 203.0
click at [699, 165] on div "[PERSON_NAME][EMAIL_ADDRESS][DOMAIN_NAME]" at bounding box center [904, 171] width 455 height 19
click at [1152, 48] on icon "button" at bounding box center [1156, 49] width 9 height 13
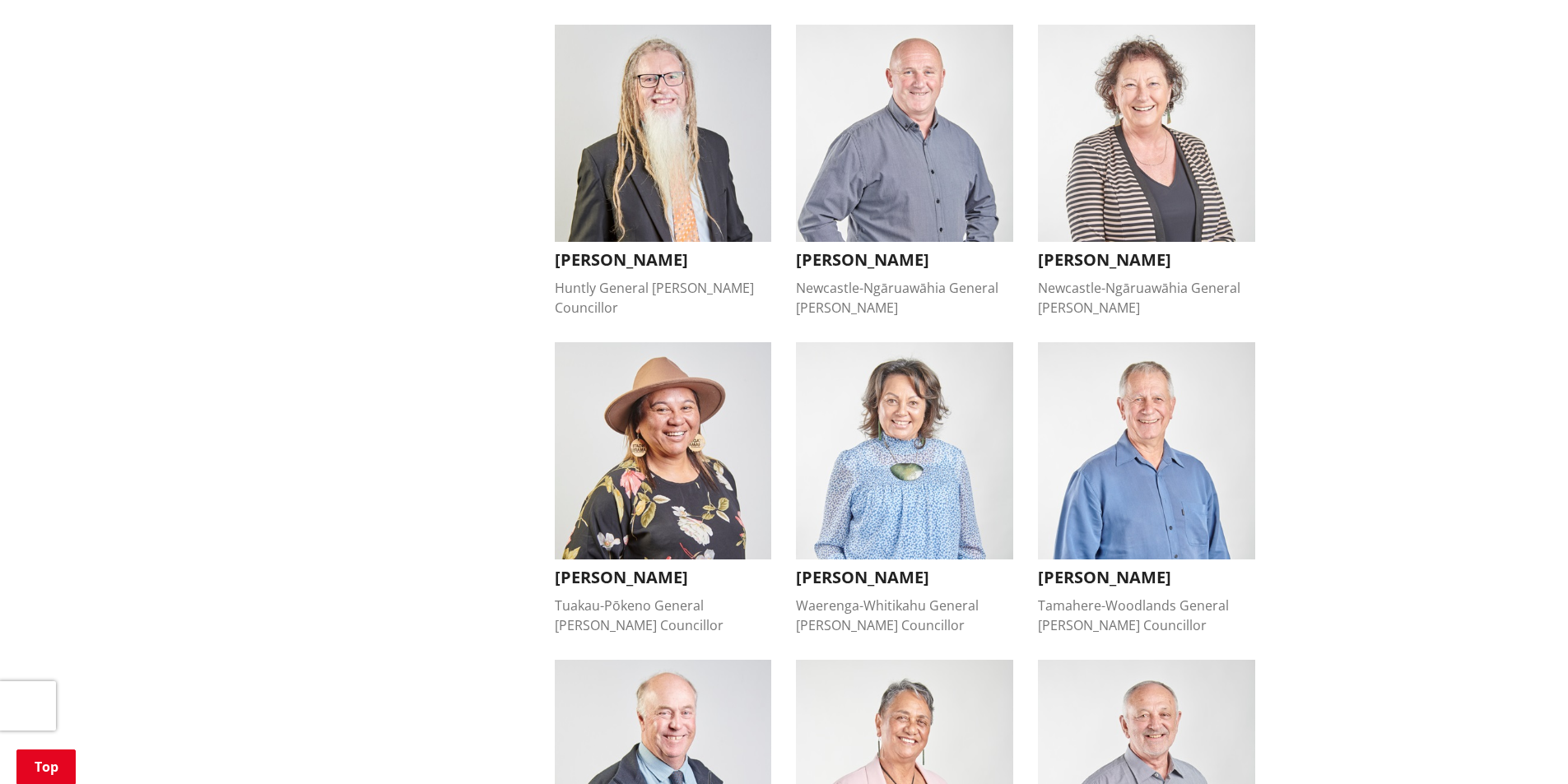
click at [1094, 567] on h3 "[PERSON_NAME]" at bounding box center [1147, 577] width 218 height 20
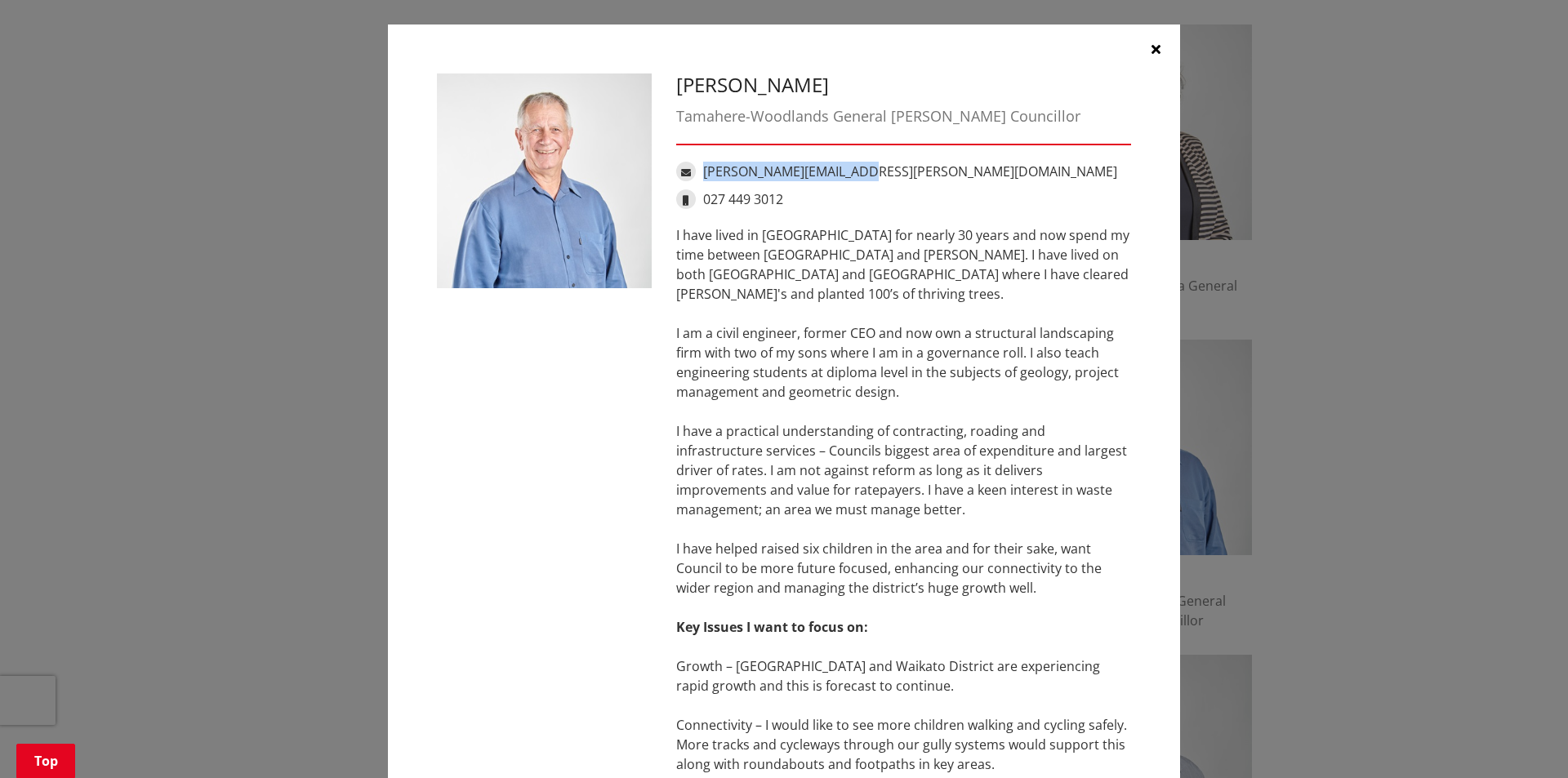
drag, startPoint x: 859, startPoint y: 175, endPoint x: 702, endPoint y: 165, distance: 157.3
click at [702, 165] on div "[PERSON_NAME][EMAIL_ADDRESS][PERSON_NAME][DOMAIN_NAME]" at bounding box center [904, 171] width 455 height 19
click at [1150, 40] on button "button" at bounding box center [1156, 49] width 49 height 49
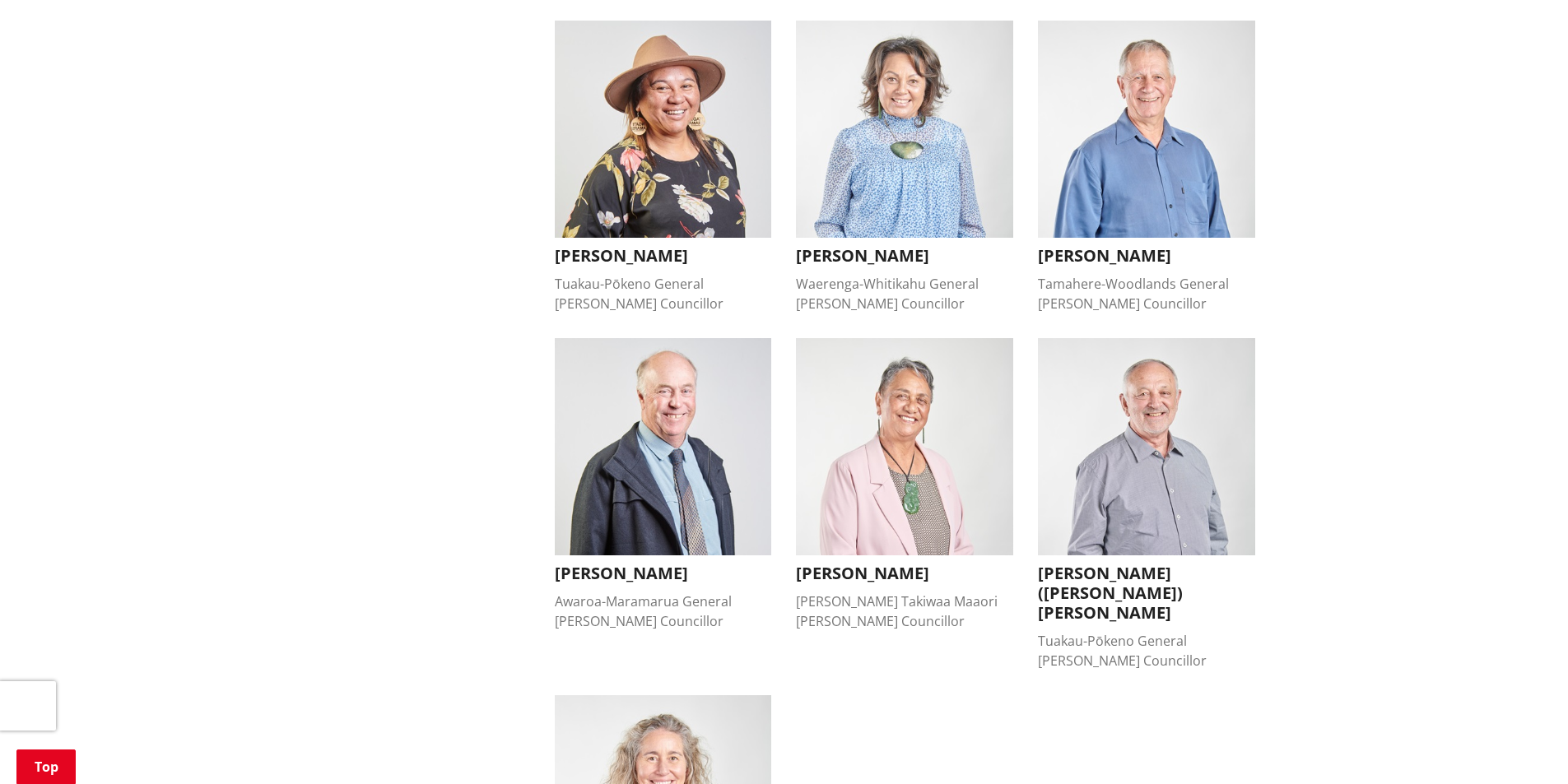
scroll to position [1152, 0]
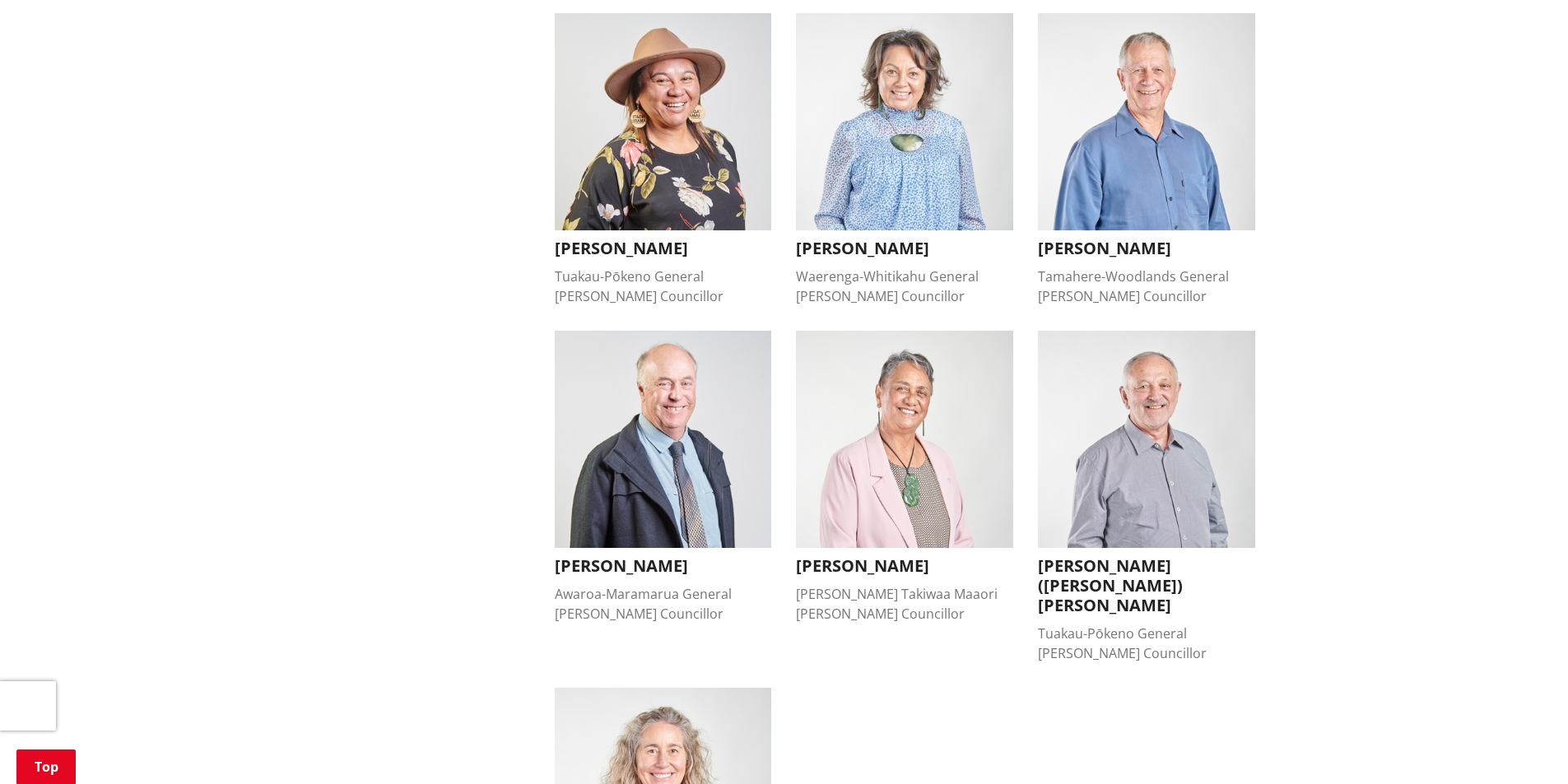
click at [627, 557] on h3 "[PERSON_NAME]" at bounding box center [663, 566] width 218 height 20
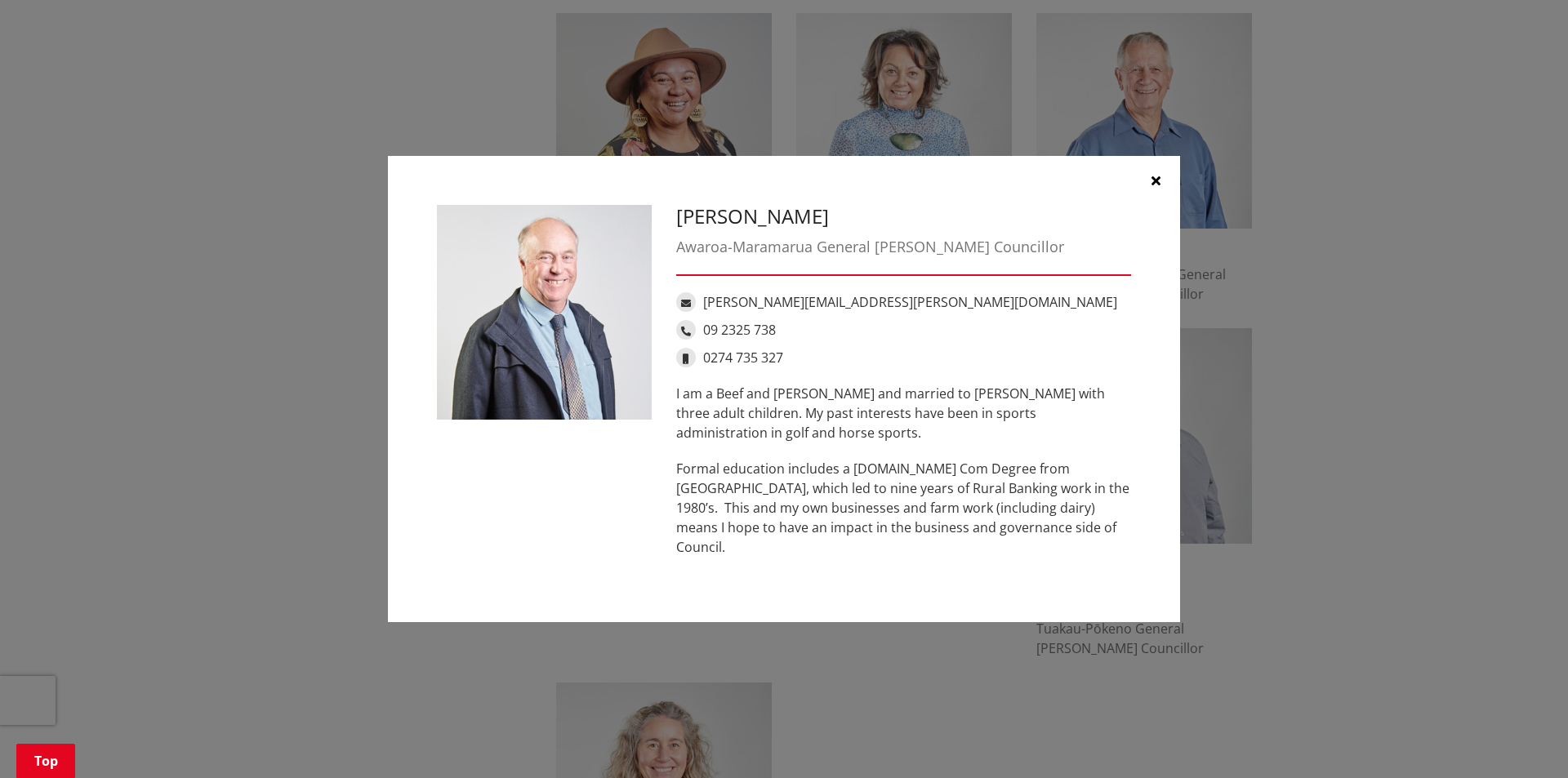
click at [898, 312] on div "[PERSON_NAME][EMAIL_ADDRESS][PERSON_NAME][DOMAIN_NAME]" at bounding box center [904, 302] width 455 height 19
drag, startPoint x: 891, startPoint y: 311, endPoint x: 699, endPoint y: 308, distance: 192.0
click at [699, 308] on div "[PERSON_NAME][EMAIL_ADDRESS][PERSON_NAME][DOMAIN_NAME]" at bounding box center [904, 302] width 455 height 19
copy div "[PERSON_NAME][EMAIL_ADDRESS][PERSON_NAME][DOMAIN_NAME]"
click at [1164, 191] on button "button" at bounding box center [1156, 180] width 49 height 49
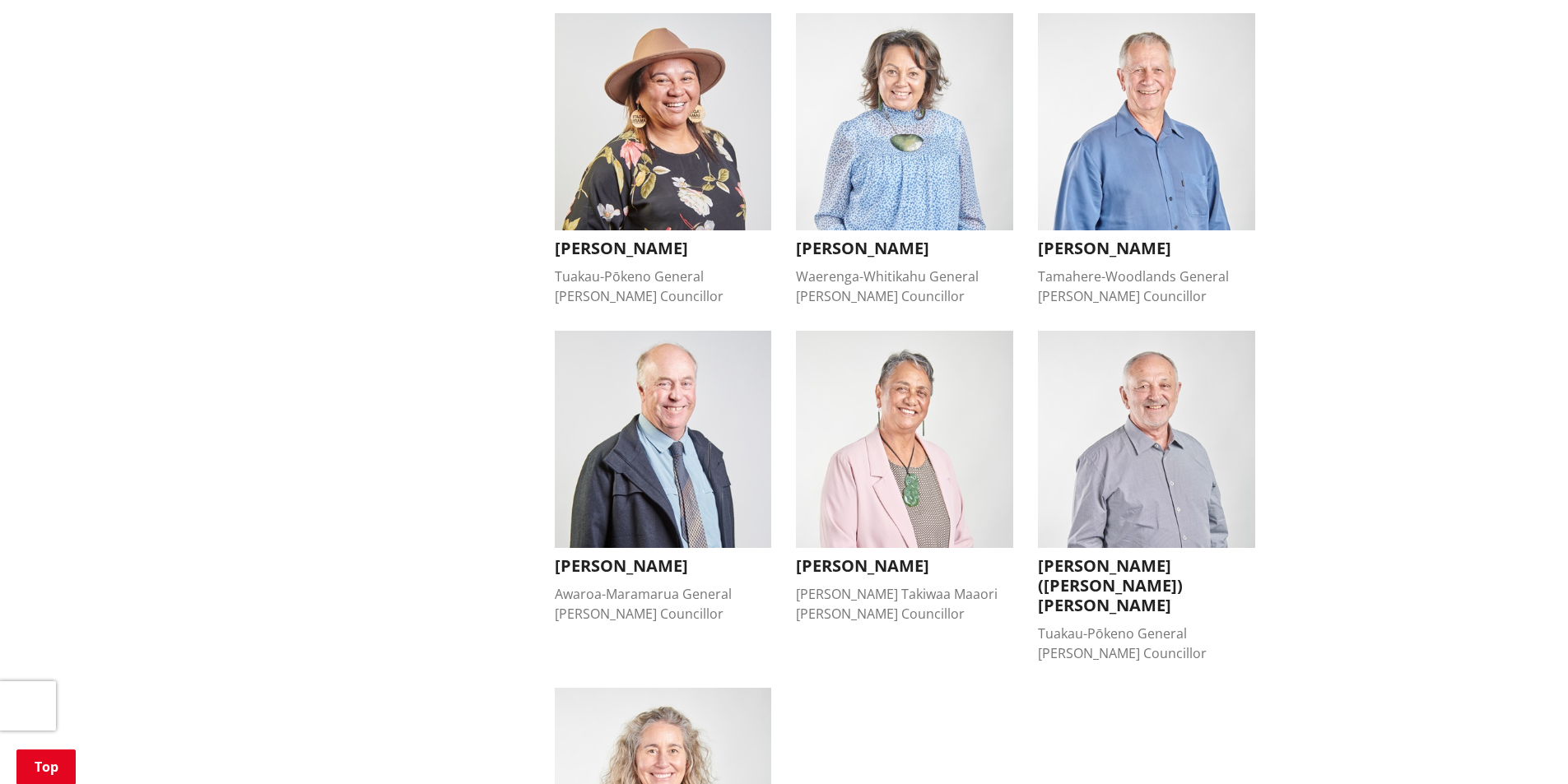
click at [876, 557] on h3 "[PERSON_NAME]" at bounding box center [905, 566] width 218 height 20
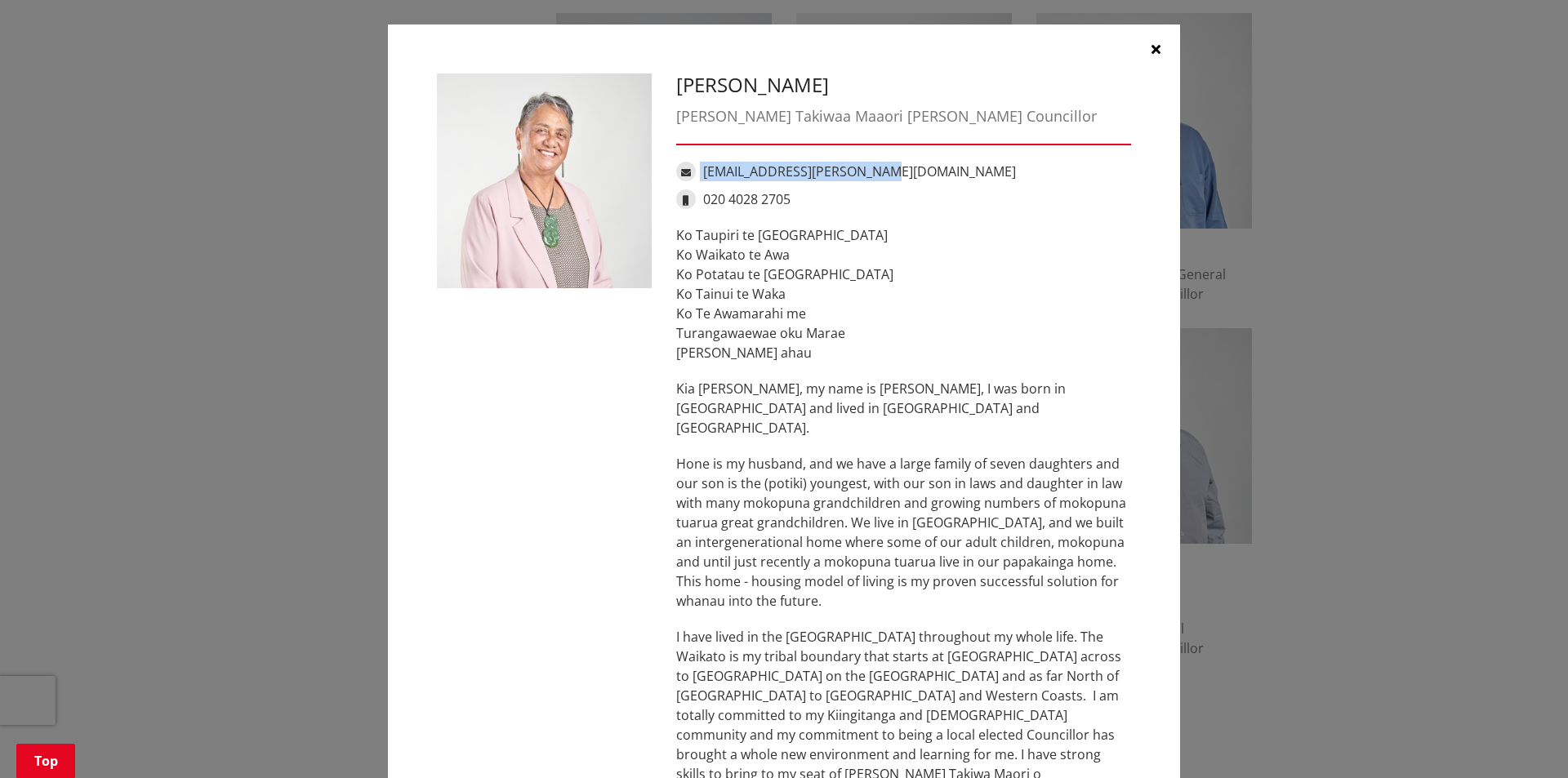
drag, startPoint x: 865, startPoint y: 170, endPoint x: 695, endPoint y: 174, distance: 170.0
click at [695, 174] on div "[EMAIL_ADDRESS][PERSON_NAME][DOMAIN_NAME]" at bounding box center [904, 171] width 455 height 19
copy div "[EMAIL_ADDRESS][PERSON_NAME][DOMAIN_NAME]"
click at [1152, 44] on icon "button" at bounding box center [1156, 49] width 9 height 13
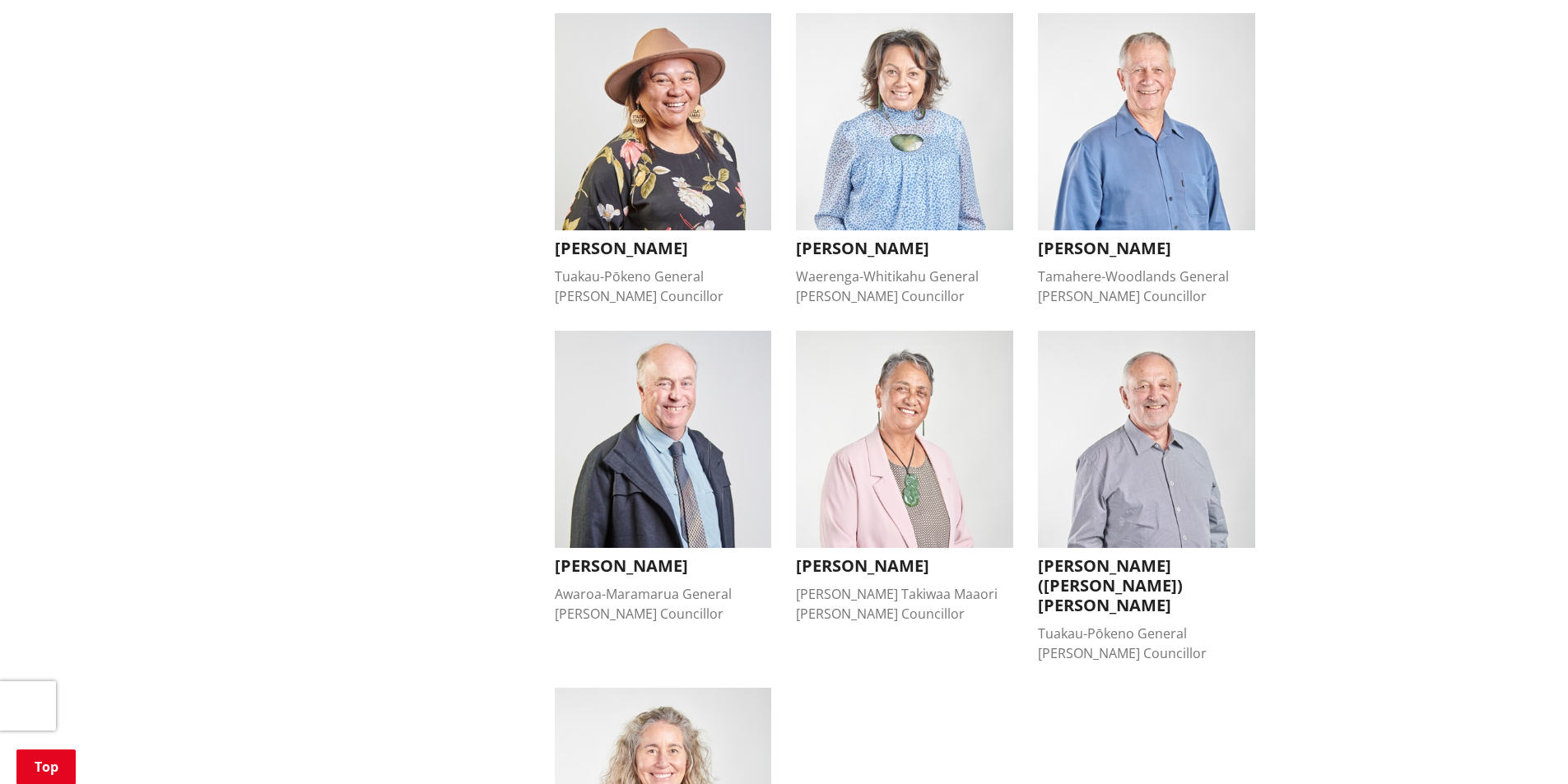
click at [1176, 557] on h3 "[PERSON_NAME] ([PERSON_NAME]) [PERSON_NAME]" at bounding box center [1147, 586] width 218 height 59
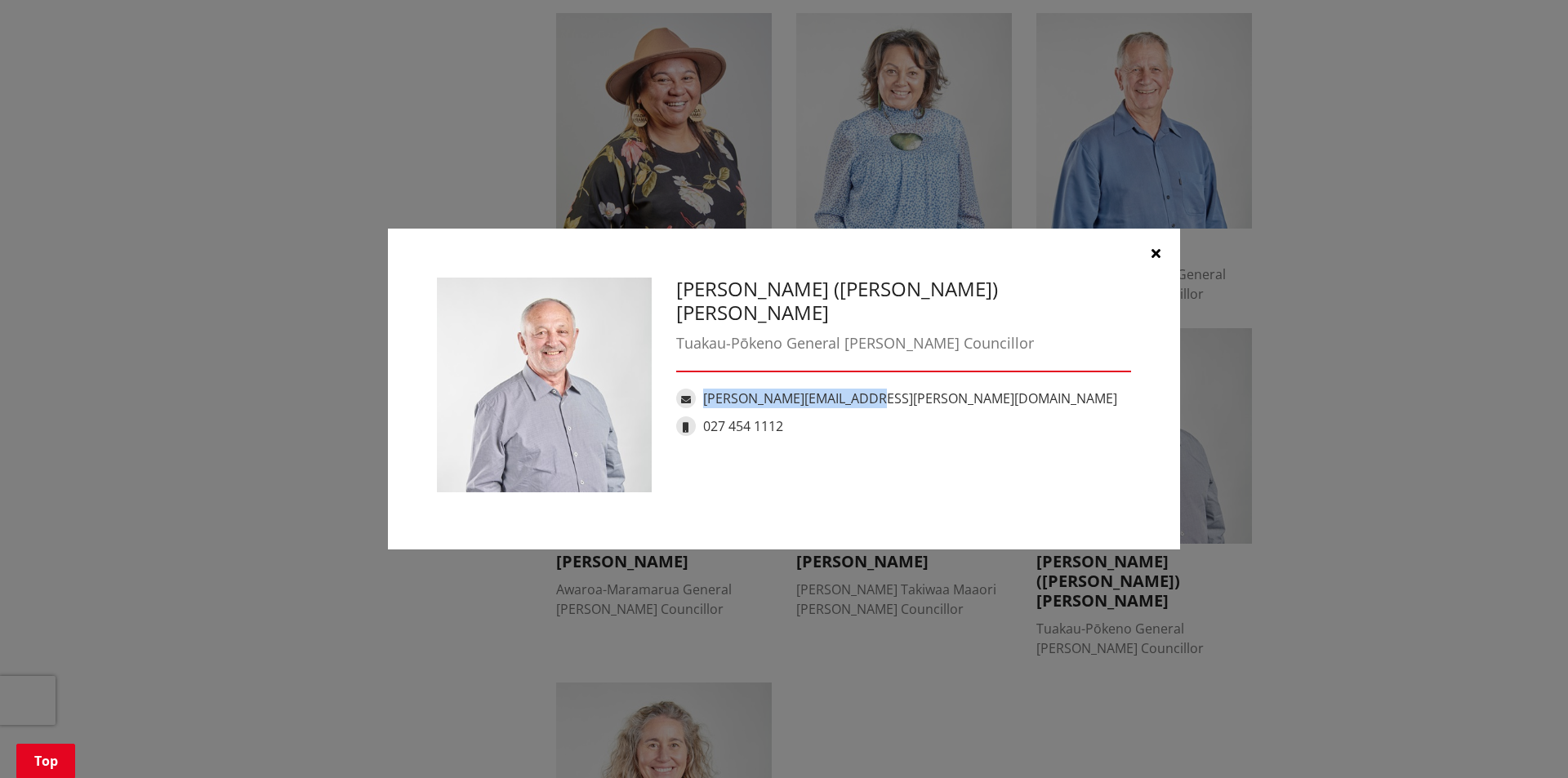
drag, startPoint x: 881, startPoint y: 375, endPoint x: 705, endPoint y: 356, distance: 177.0
click at [705, 356] on div "[PERSON_NAME] ([PERSON_NAME]) [PERSON_NAME] Tuakau-Pōkeno General [PERSON_NAME]…" at bounding box center [904, 362] width 480 height 167
click at [728, 390] on link "[PERSON_NAME][EMAIL_ADDRESS][PERSON_NAME][DOMAIN_NAME]" at bounding box center [910, 399] width 414 height 18
copy link "[PERSON_NAME][EMAIL_ADDRESS][PERSON_NAME][DOMAIN_NAME]"
click at [1156, 249] on icon "button" at bounding box center [1156, 253] width 9 height 13
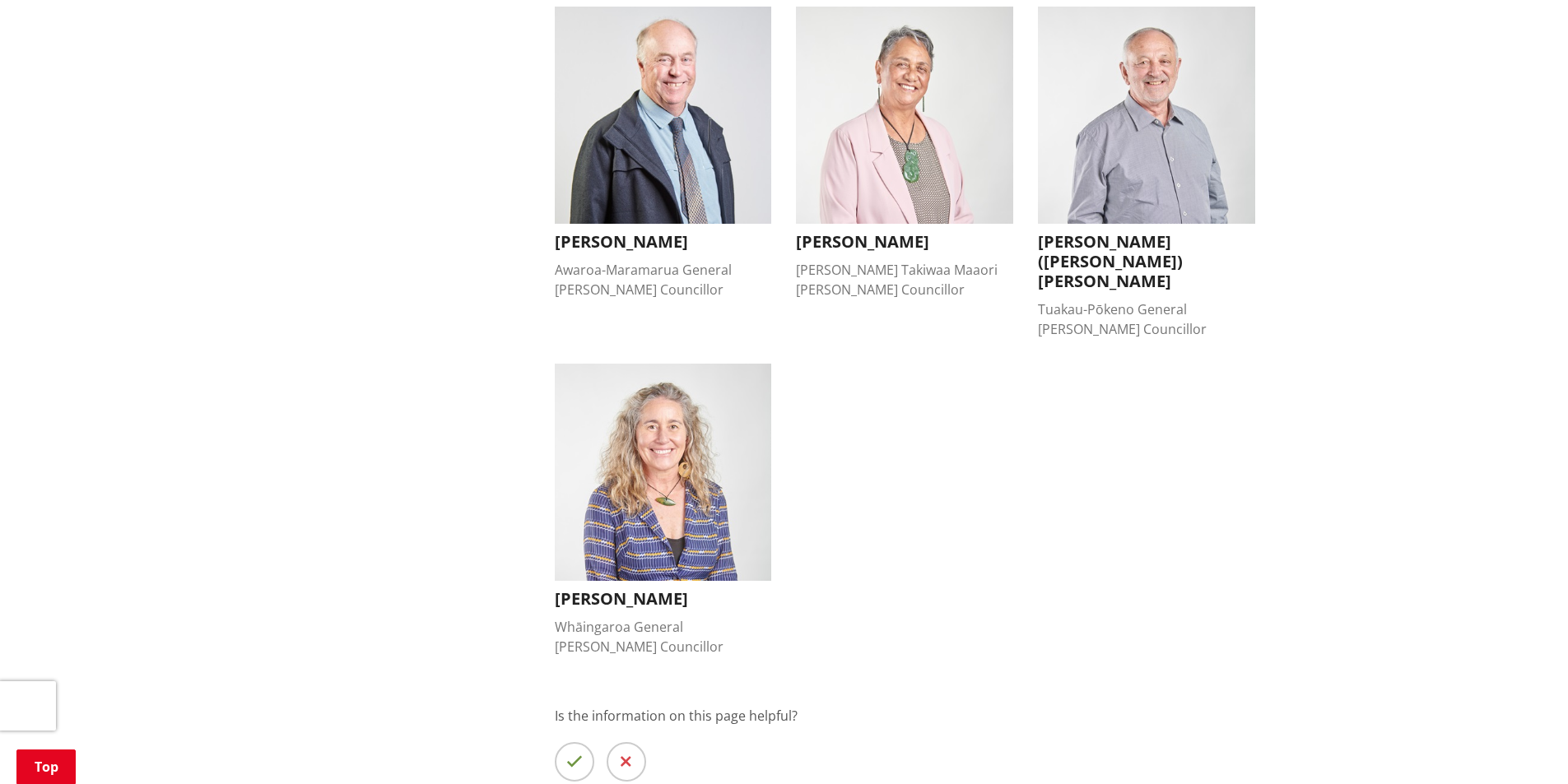
scroll to position [1482, 0]
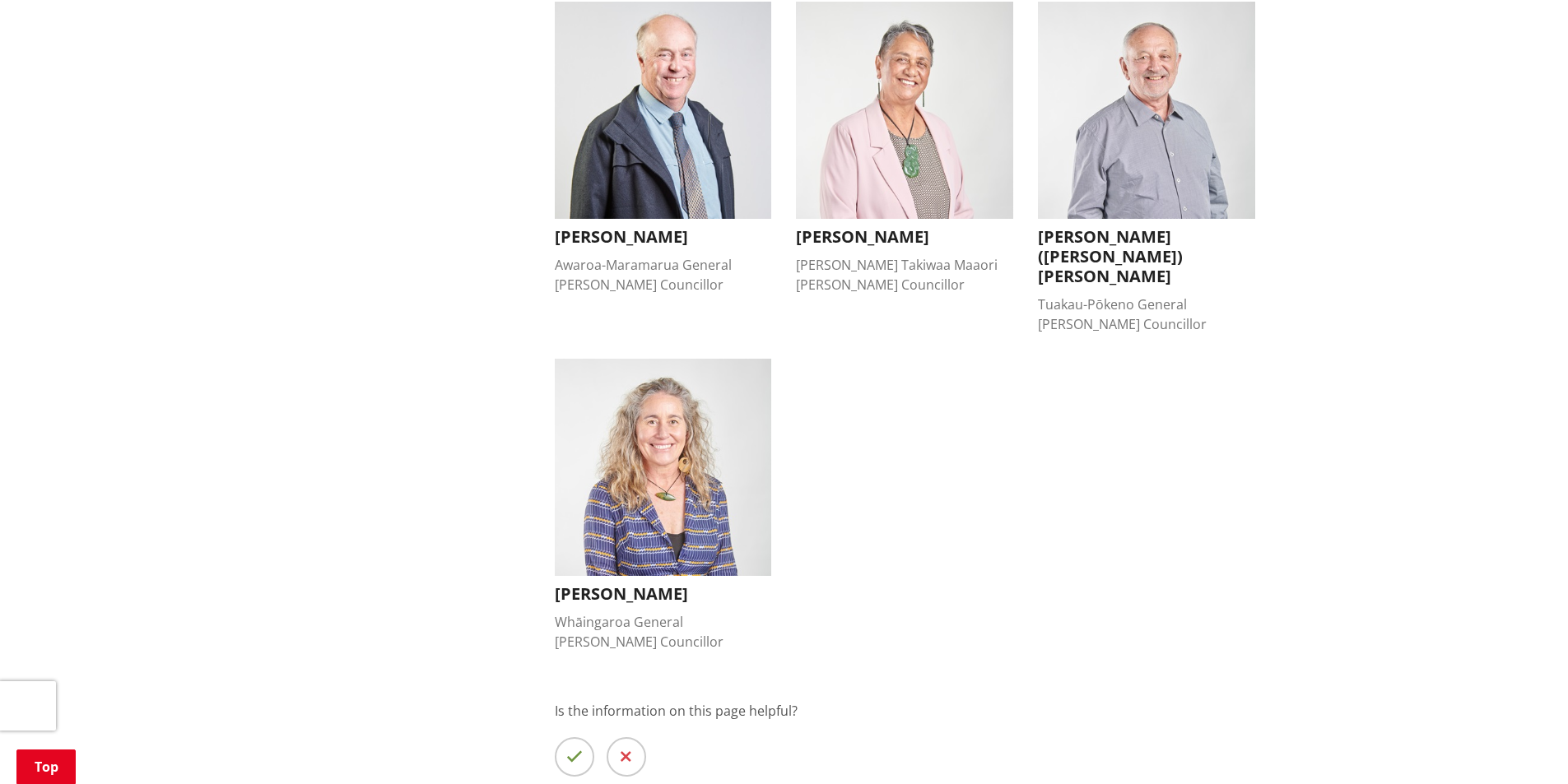
click at [589, 584] on h3 "[PERSON_NAME]" at bounding box center [663, 594] width 218 height 20
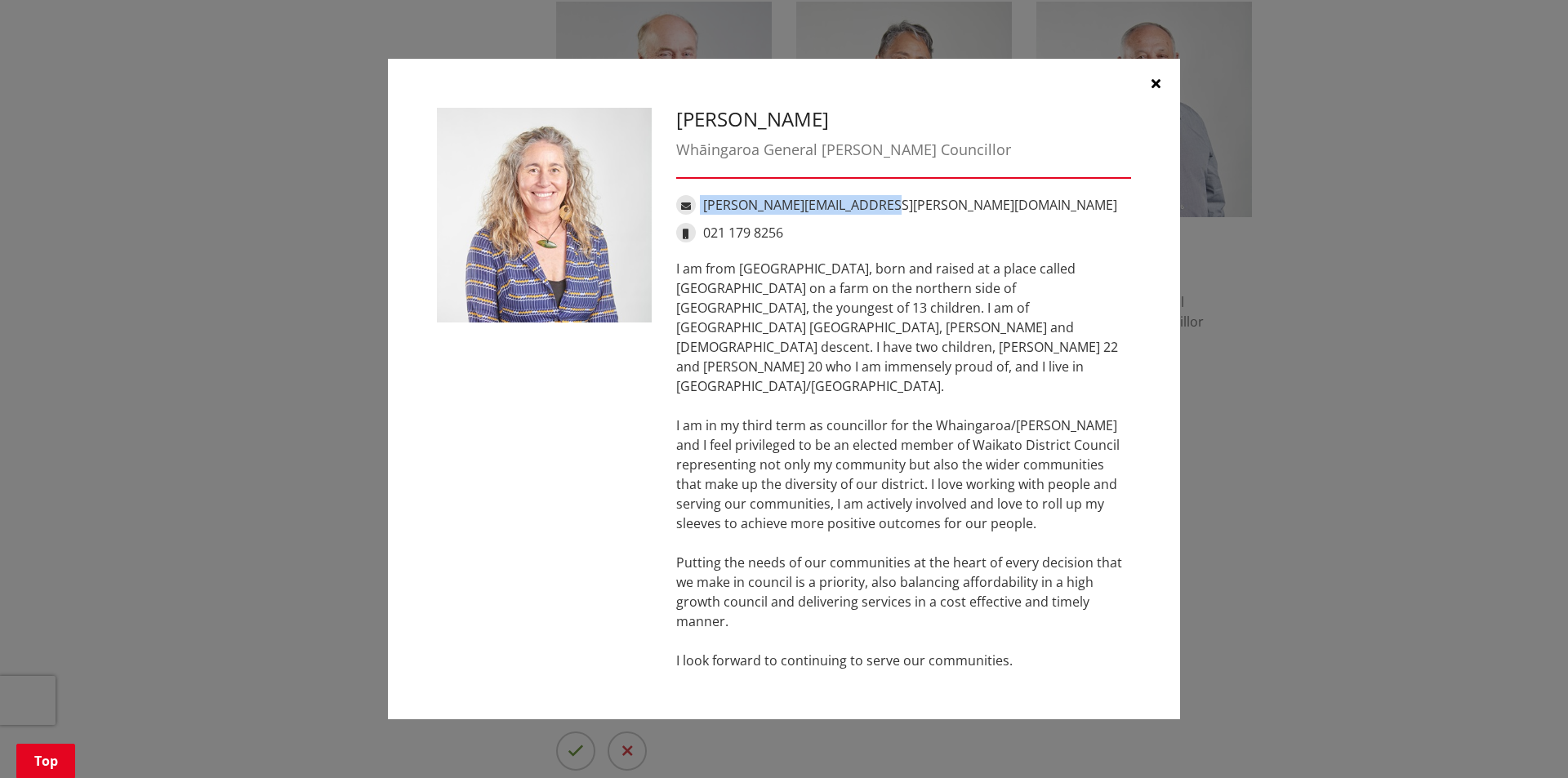
drag, startPoint x: 890, startPoint y: 226, endPoint x: 692, endPoint y: 219, distance: 198.1
click at [692, 215] on div "[PERSON_NAME][EMAIL_ADDRESS][PERSON_NAME][DOMAIN_NAME]" at bounding box center [904, 205] width 455 height 19
copy div "[PERSON_NAME][EMAIL_ADDRESS][PERSON_NAME][DOMAIN_NAME]"
click at [1159, 89] on icon "button" at bounding box center [1156, 83] width 9 height 13
